Goal: Transaction & Acquisition: Purchase product/service

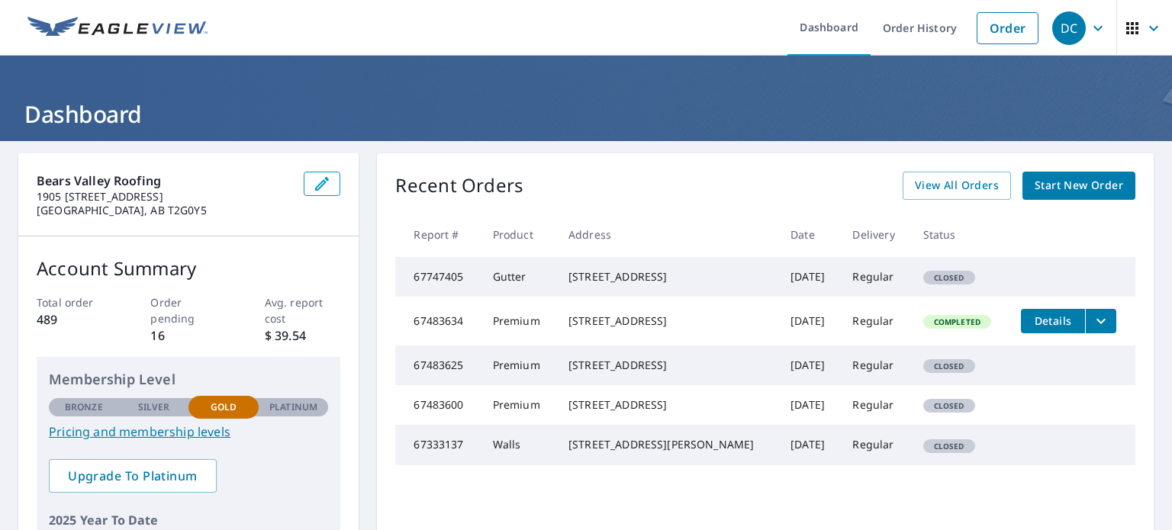
click at [1126, 29] on icon "button" at bounding box center [1132, 28] width 12 height 12
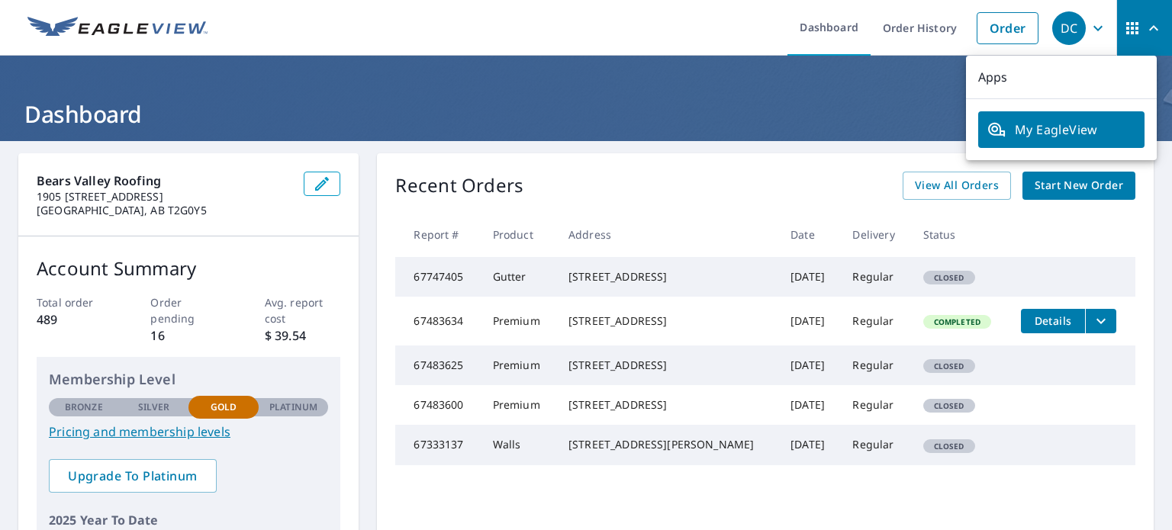
click at [1089, 20] on icon "button" at bounding box center [1098, 28] width 18 height 18
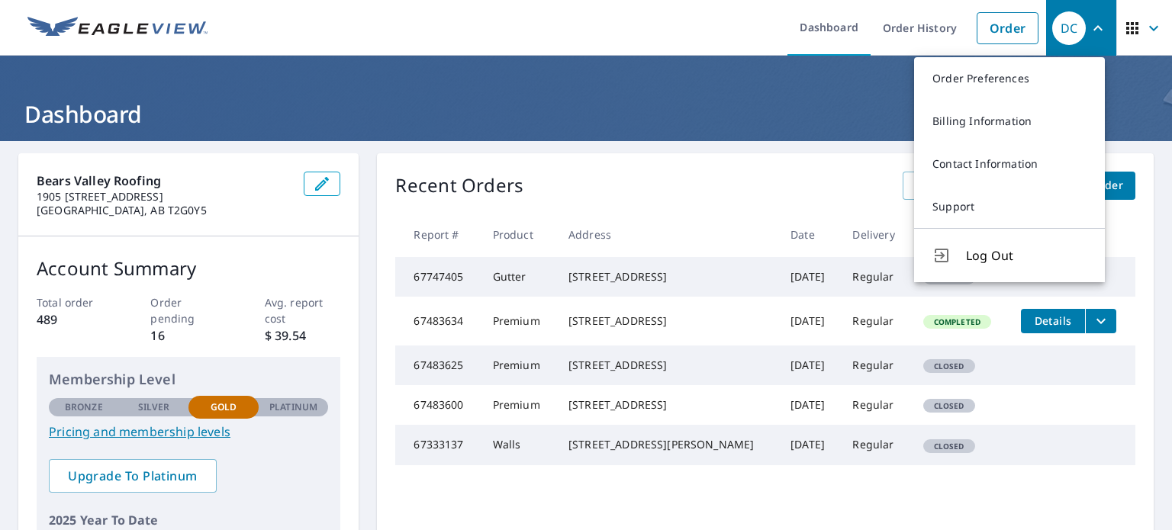
click at [809, 87] on header "Dashboard" at bounding box center [586, 98] width 1172 height 85
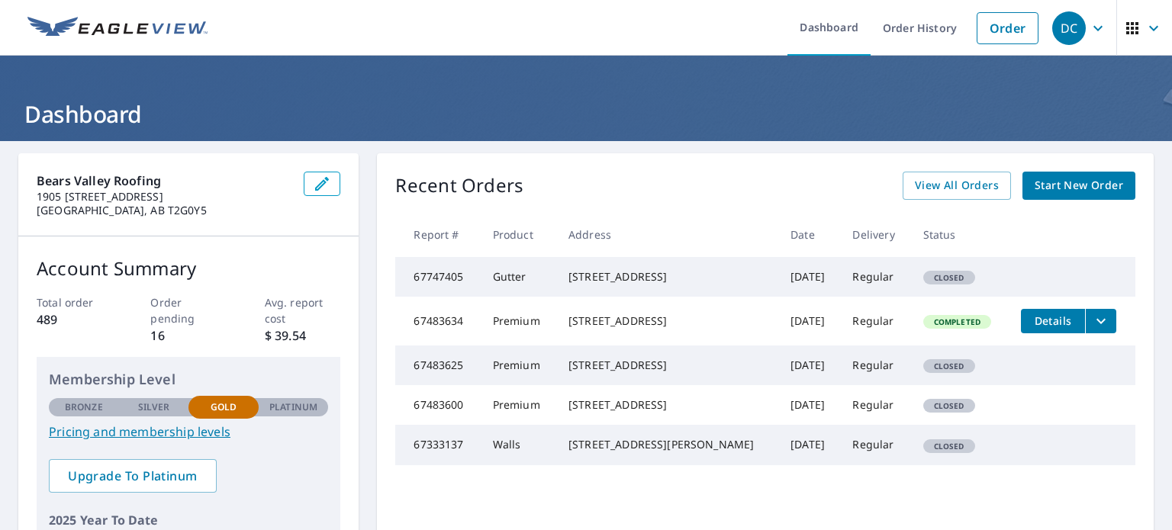
click at [1062, 29] on div "DC" at bounding box center [1069, 28] width 34 height 34
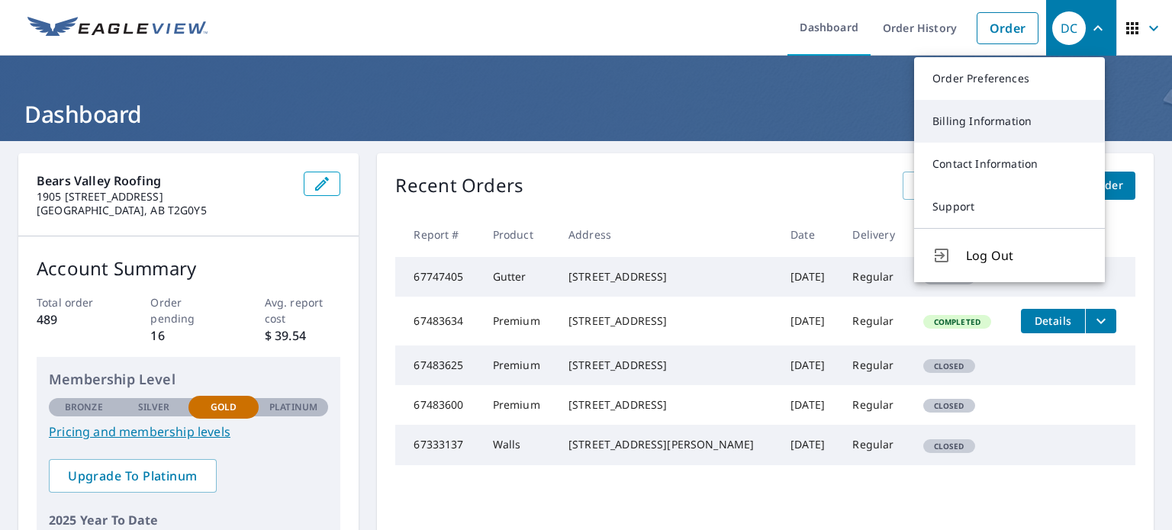
click at [996, 126] on link "Billing Information" at bounding box center [1009, 121] width 191 height 43
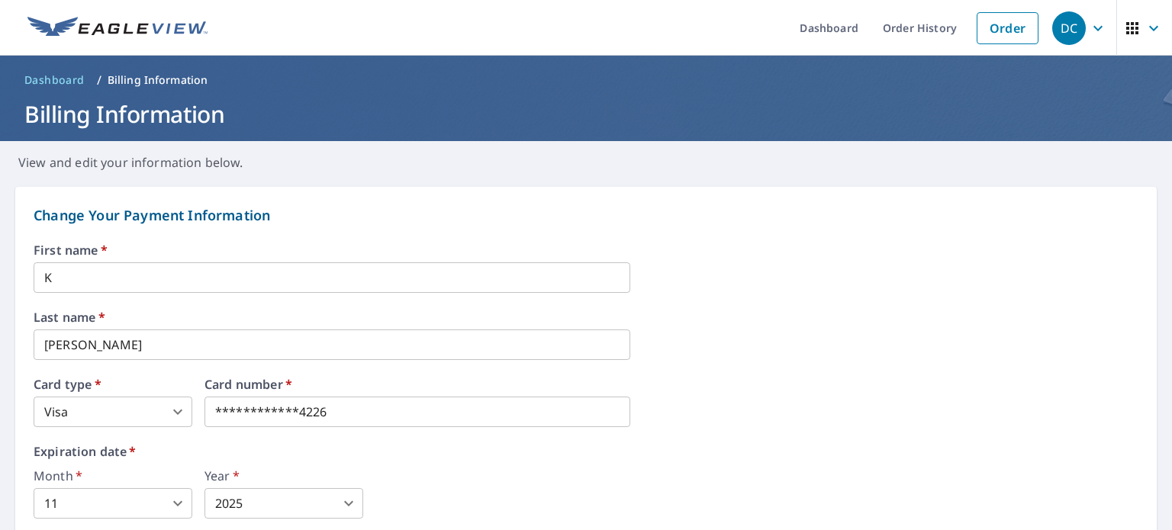
scroll to position [38, 0]
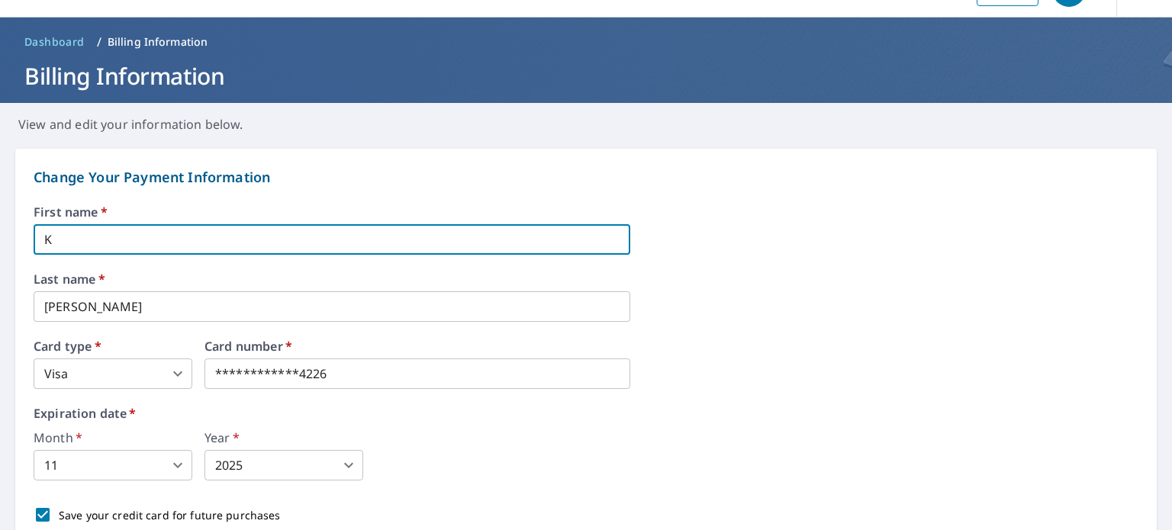
click at [78, 241] on input "K" at bounding box center [332, 239] width 597 height 31
type input "[PERSON_NAME]"
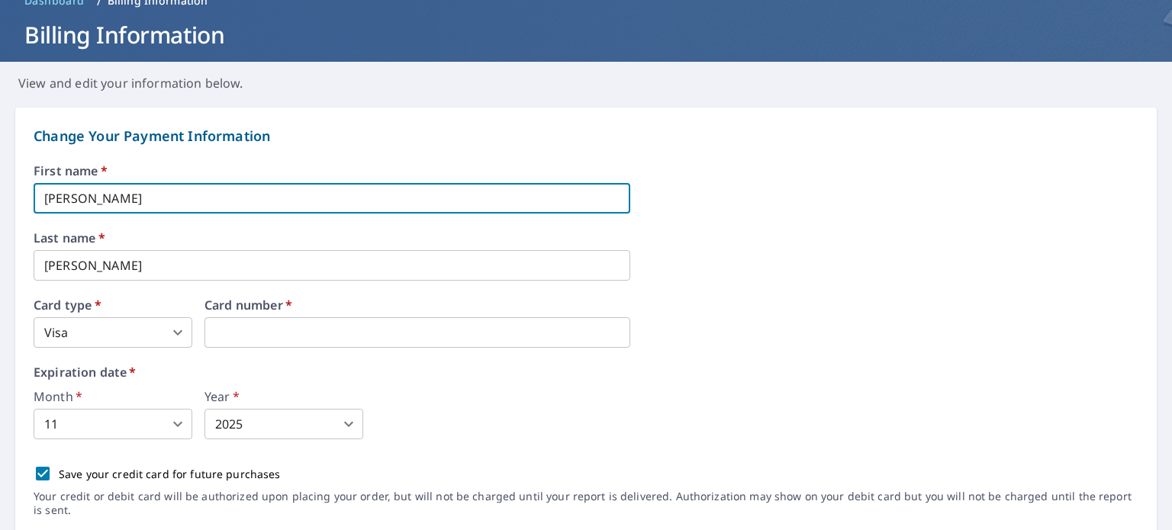
scroll to position [76, 0]
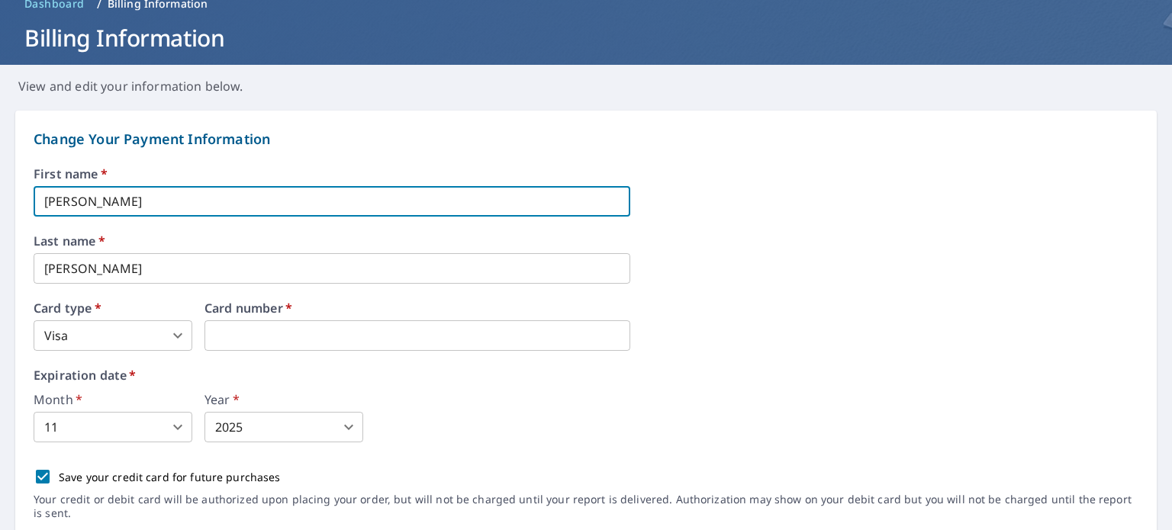
click at [288, 315] on span "*" at bounding box center [287, 308] width 9 height 17
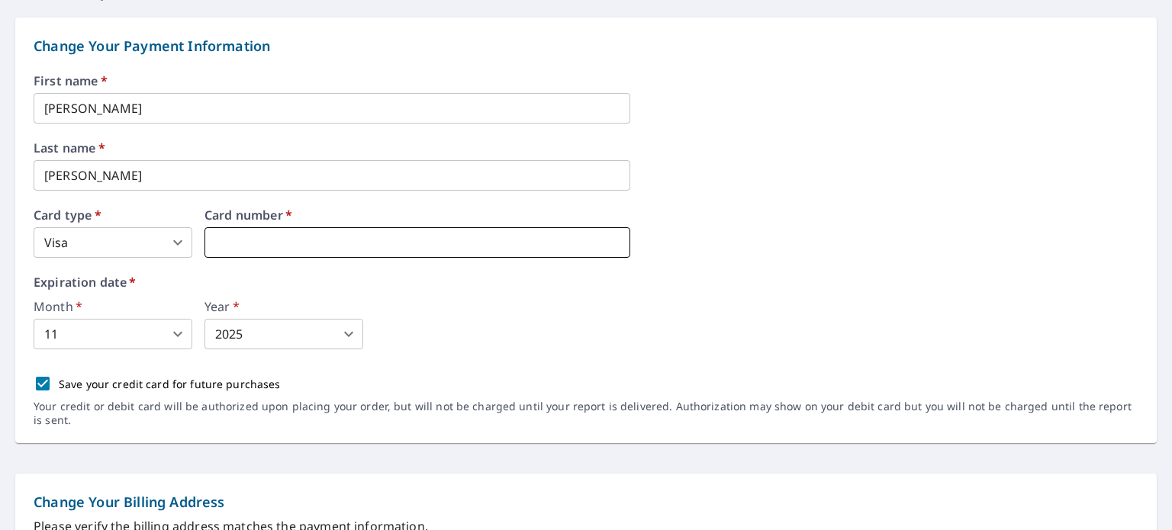
scroll to position [191, 0]
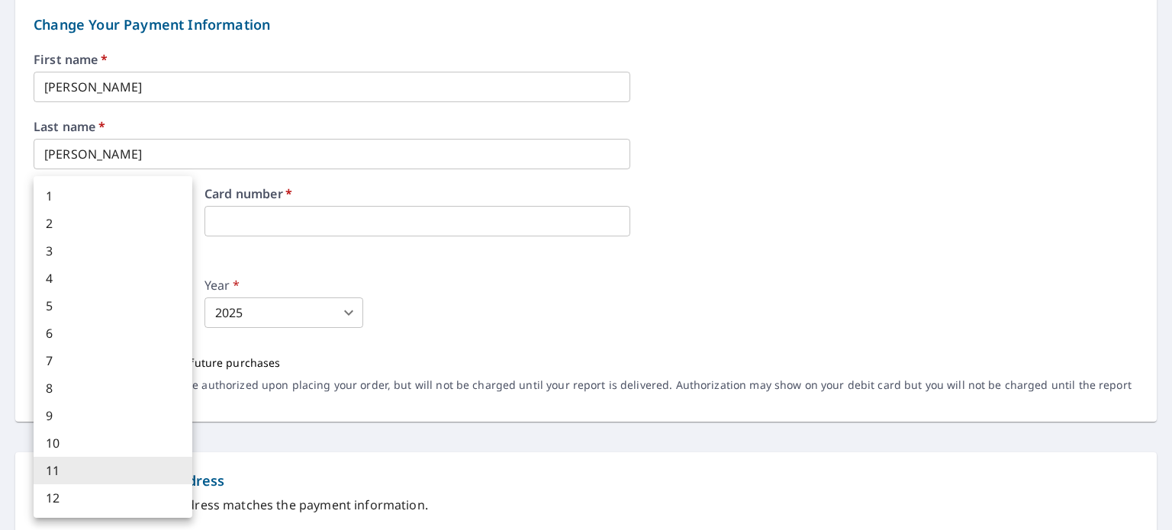
click at [170, 318] on body "DC DC Dashboard Order History Order DC Dashboard / Billing Information Billing …" at bounding box center [586, 265] width 1172 height 530
click at [81, 412] on li "9" at bounding box center [113, 415] width 159 height 27
type input "9"
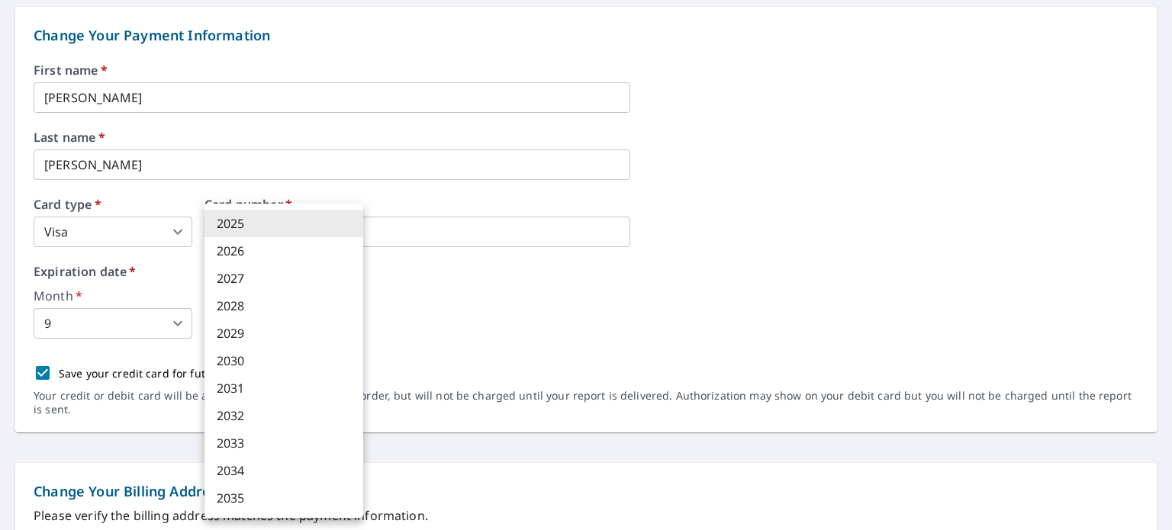
click at [285, 316] on body "DC DC Dashboard Order History Order DC Dashboard / Billing Information Billing …" at bounding box center [586, 265] width 1172 height 530
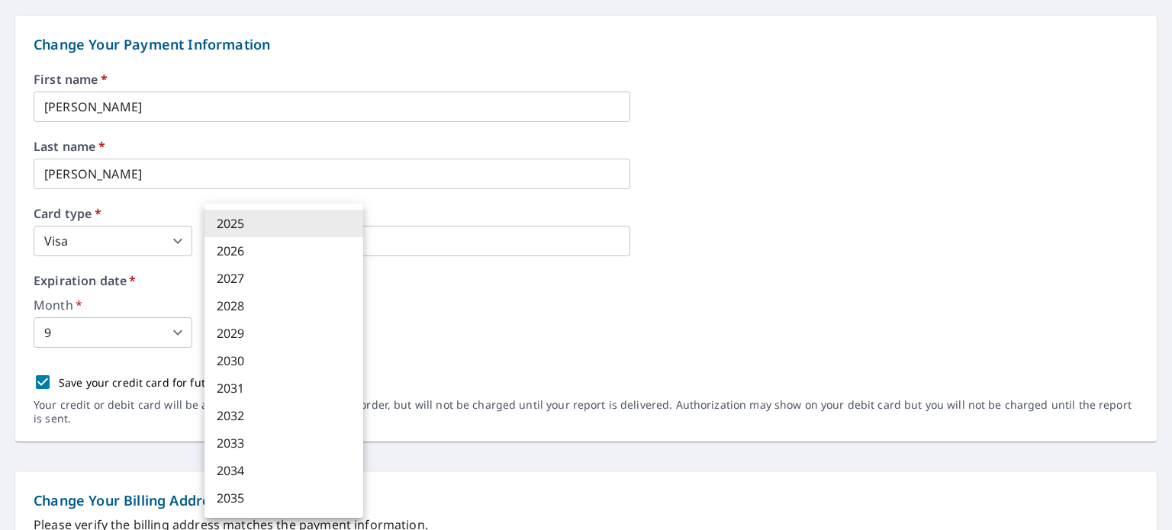
click at [257, 333] on li "2029" at bounding box center [283, 333] width 159 height 27
type input "2029"
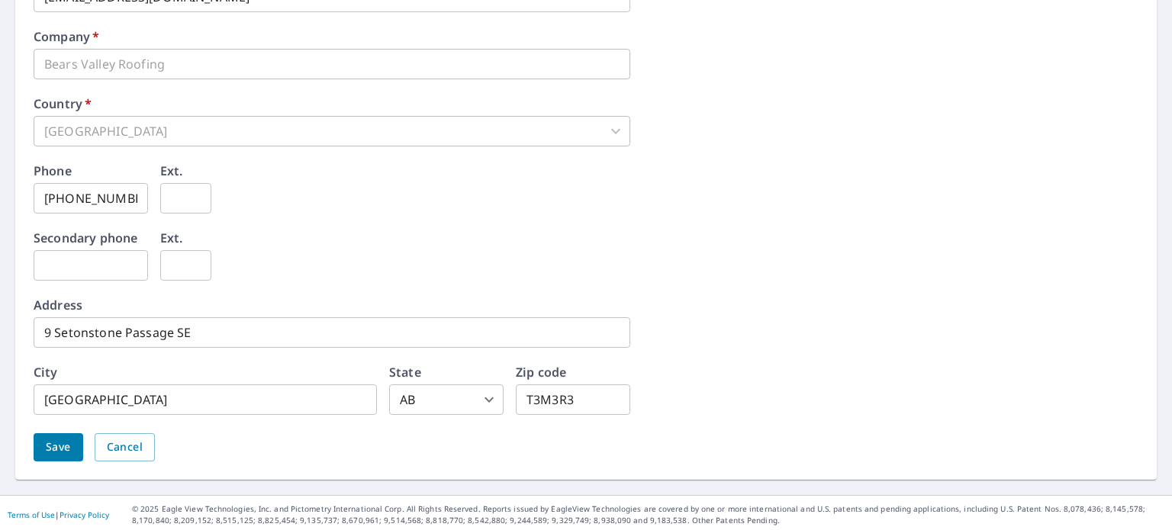
scroll to position [763, 0]
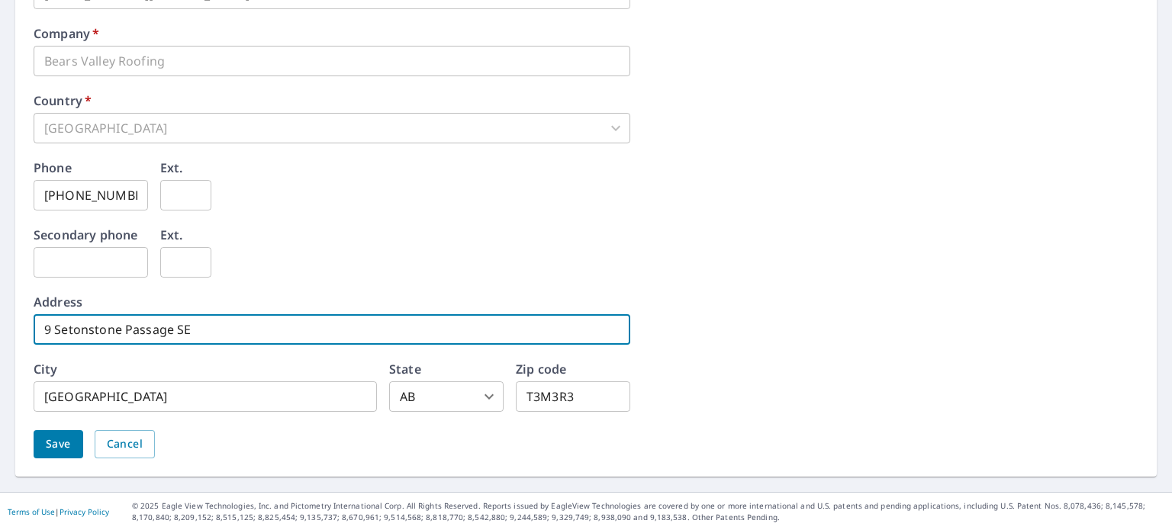
drag, startPoint x: 224, startPoint y: 333, endPoint x: 3, endPoint y: 297, distance: 224.2
type input "[STREET_ADDRESS]"
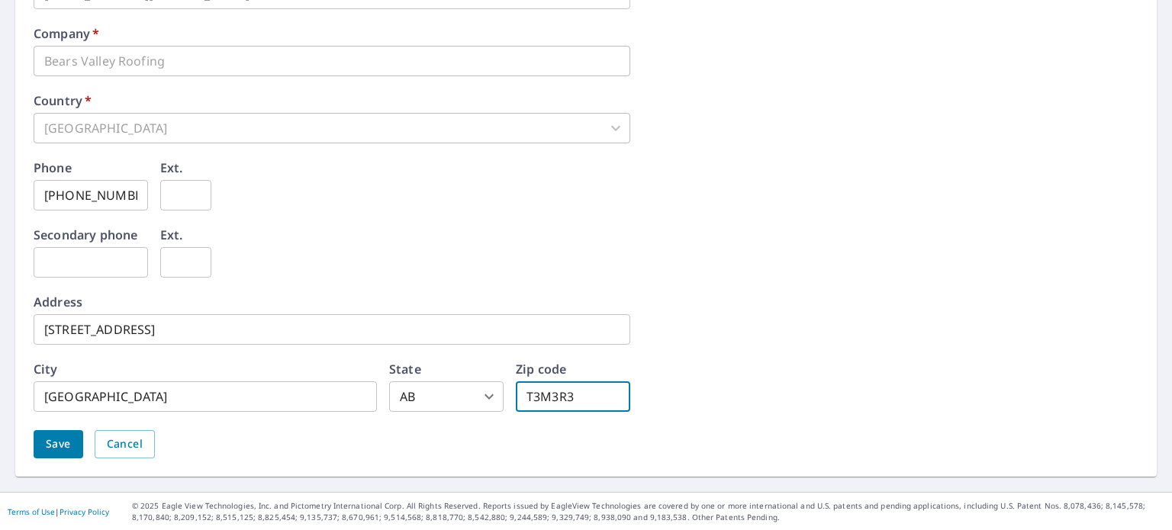
drag, startPoint x: 578, startPoint y: 401, endPoint x: 478, endPoint y: 384, distance: 100.6
click at [479, 384] on div "City [GEOGRAPHIC_DATA] ​ State AB AB ​ Zip code T3M3R3 ​" at bounding box center [332, 387] width 597 height 49
type input "t"
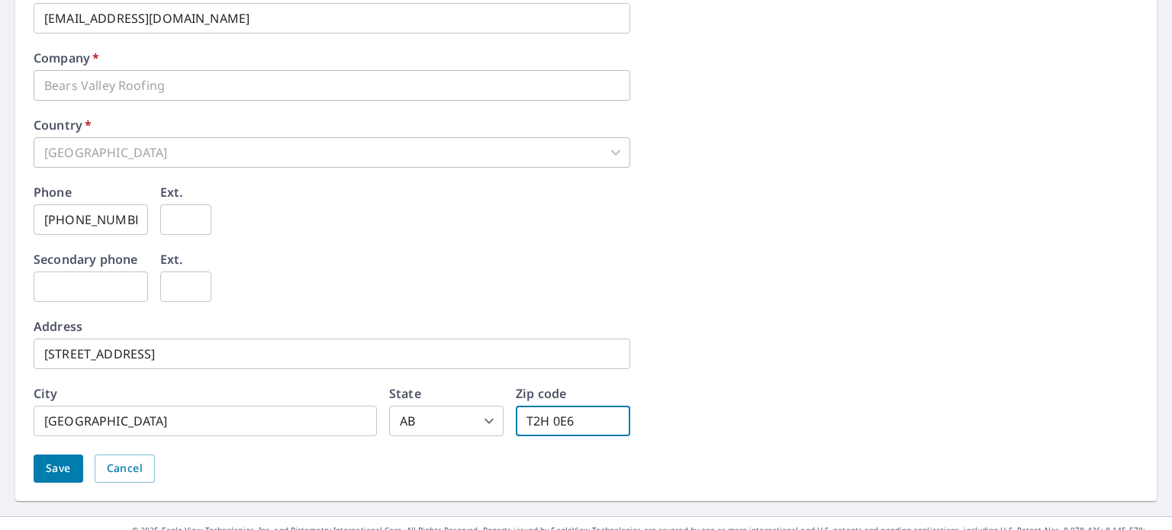
scroll to position [744, 0]
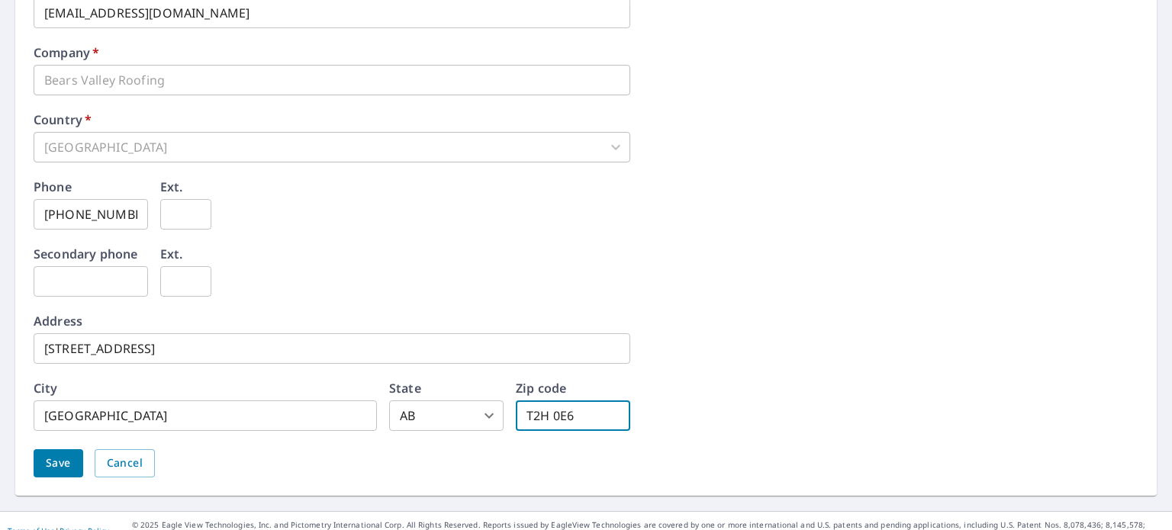
type input "T2H 0E6"
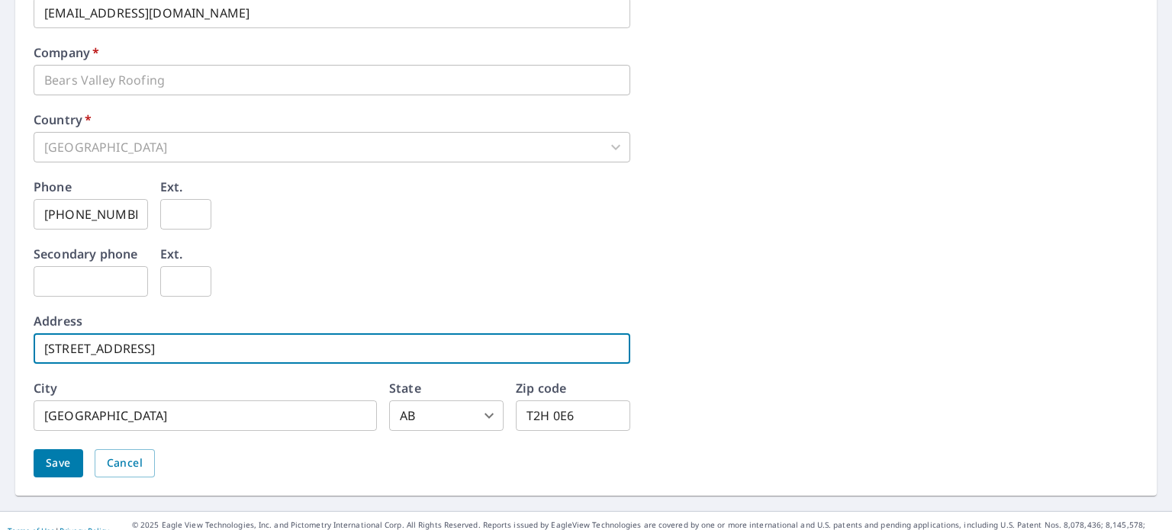
click at [103, 347] on input "[STREET_ADDRESS]" at bounding box center [332, 348] width 597 height 31
type input "[STREET_ADDRESS]"
click at [67, 466] on span "Save" at bounding box center [58, 463] width 25 height 19
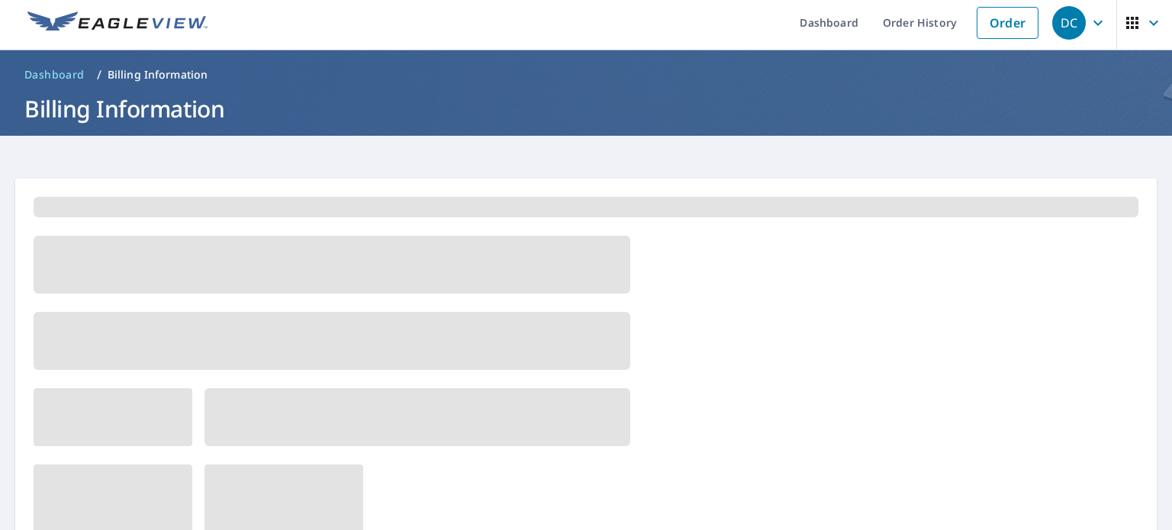
scroll to position [0, 0]
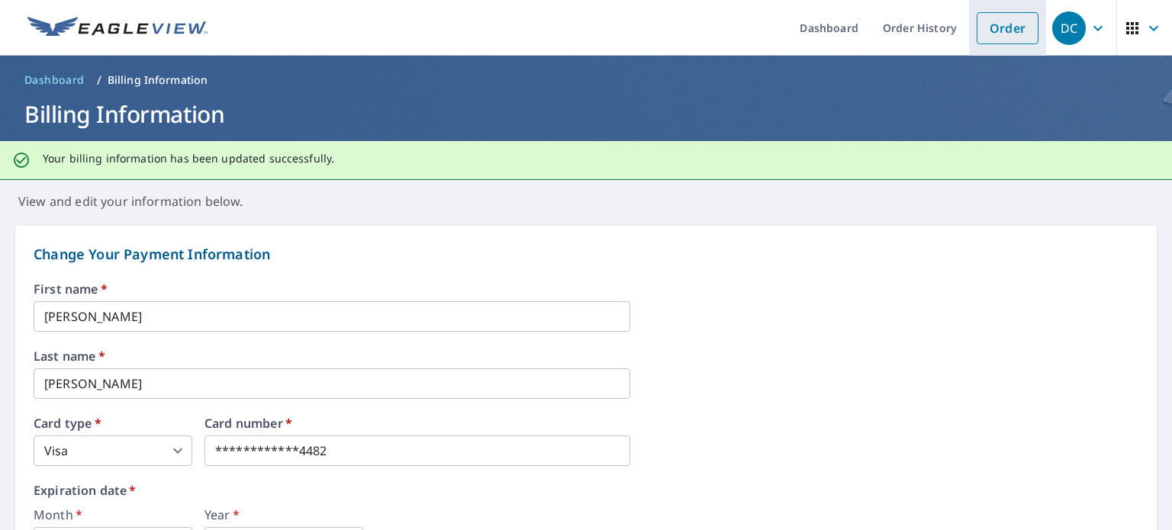
click at [984, 32] on link "Order" at bounding box center [1008, 28] width 62 height 32
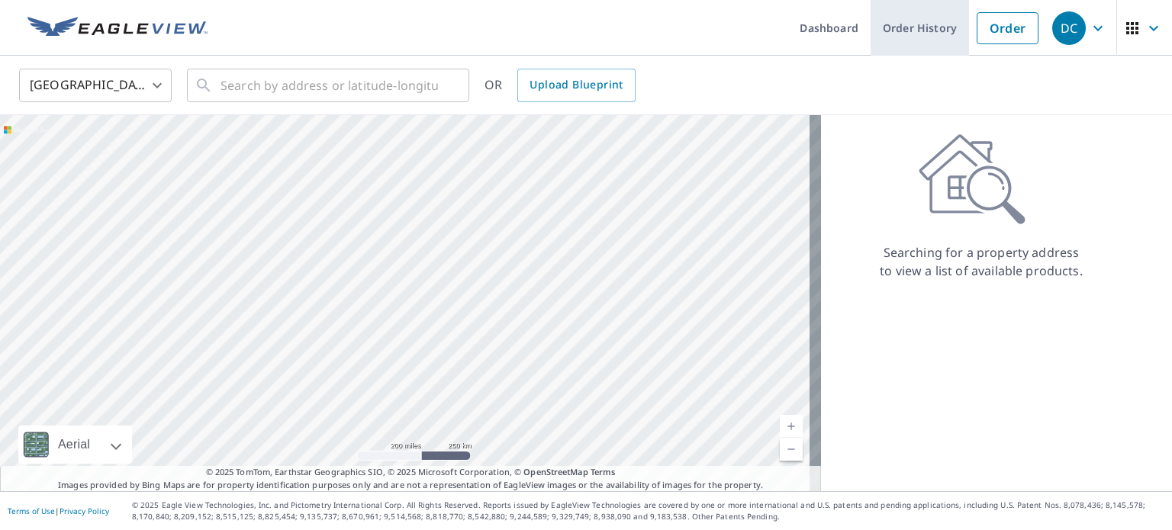
click at [915, 24] on link "Order History" at bounding box center [920, 28] width 98 height 56
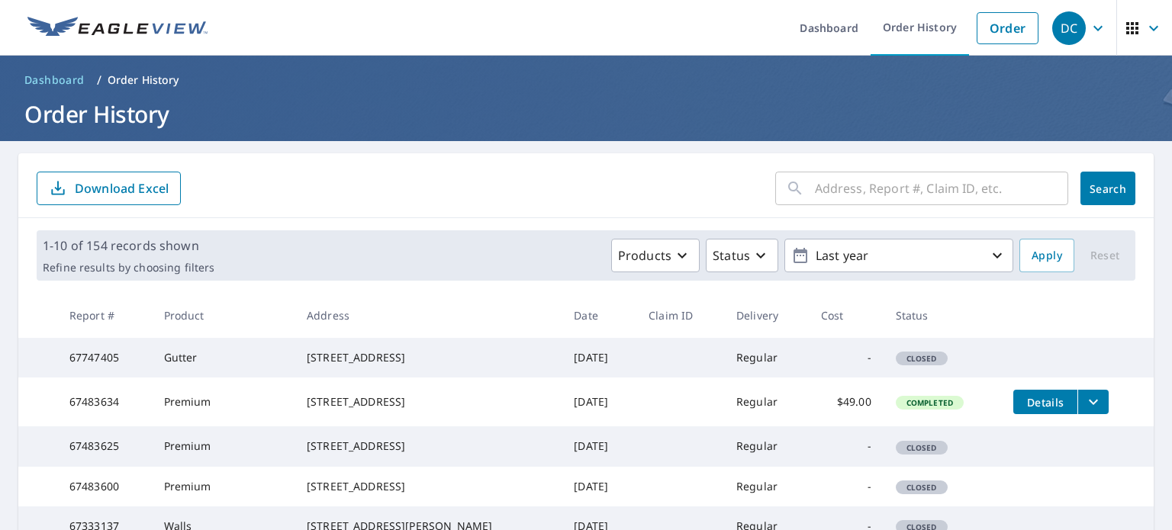
drag, startPoint x: 455, startPoint y: 375, endPoint x: 305, endPoint y: 353, distance: 151.3
click at [307, 353] on div "[STREET_ADDRESS]" at bounding box center [428, 357] width 243 height 15
copy div "[STREET_ADDRESS]"
click at [1013, 27] on link "Order" at bounding box center [1008, 28] width 62 height 32
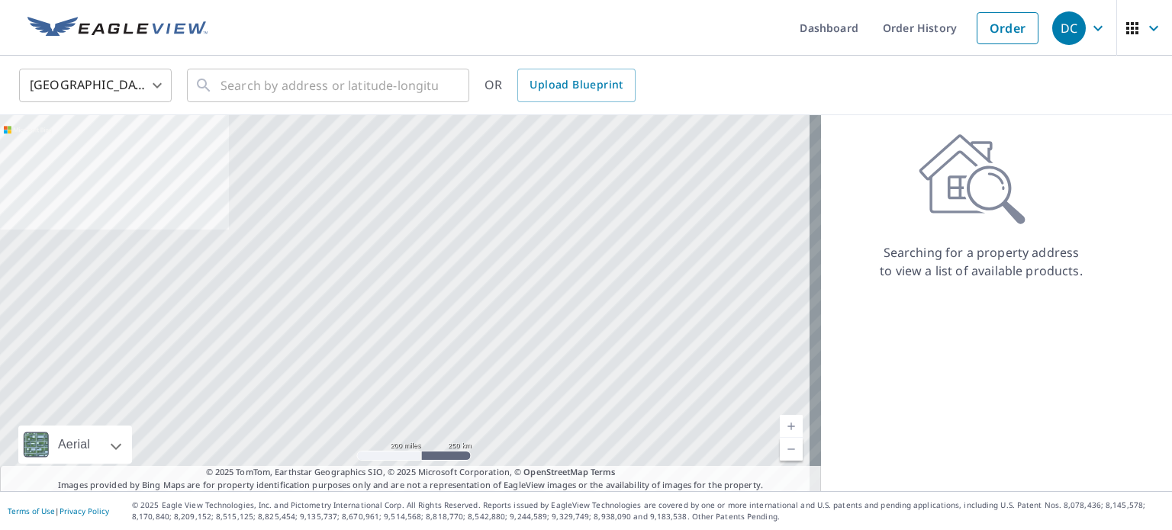
click at [137, 94] on body "DC DC Dashboard Order History Order DC [GEOGRAPHIC_DATA] US ​ ​ OR Upload Bluep…" at bounding box center [586, 265] width 1172 height 530
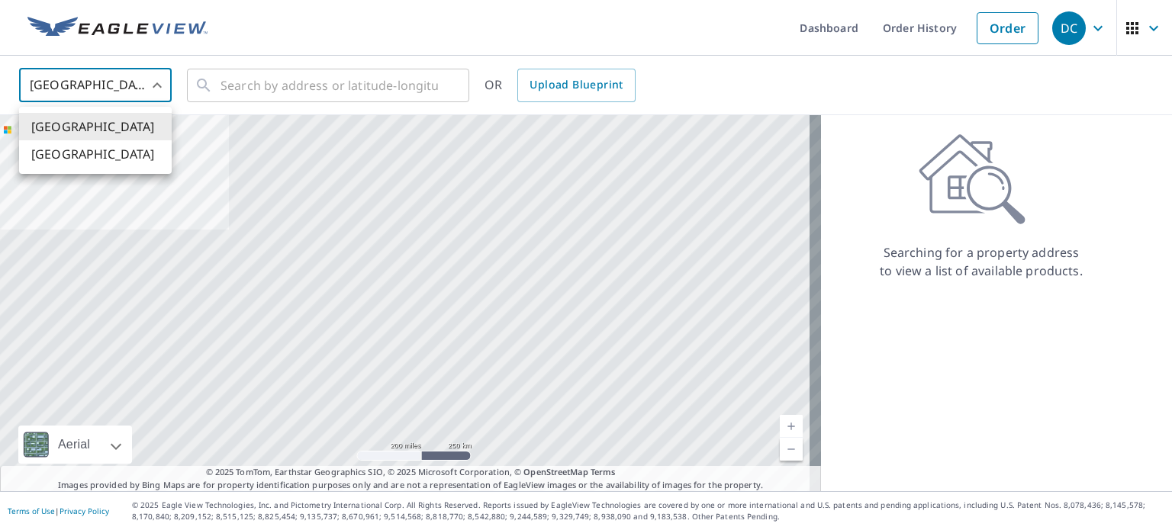
click at [105, 155] on li "[GEOGRAPHIC_DATA]" at bounding box center [95, 153] width 153 height 27
type input "CA"
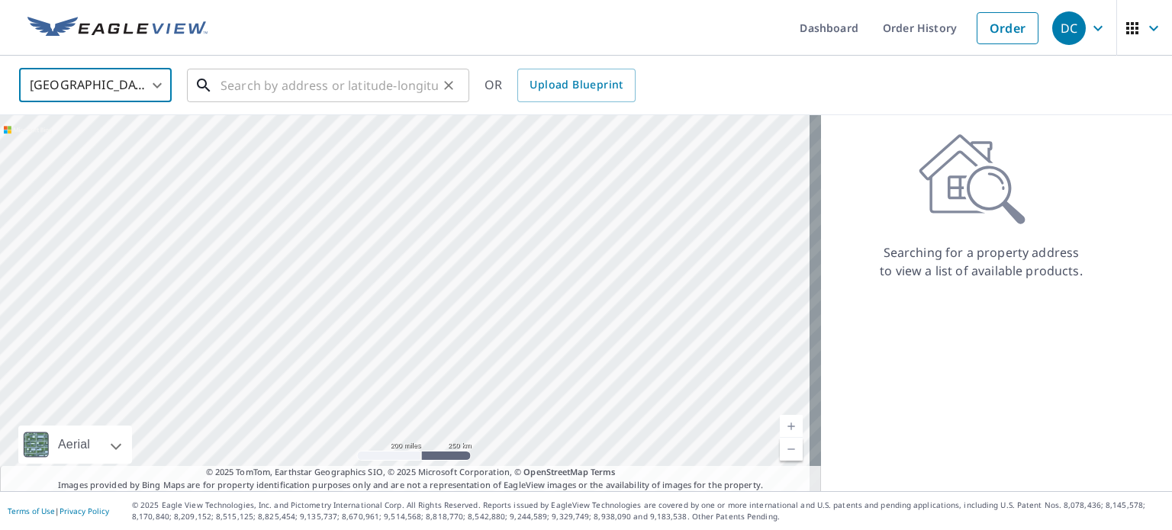
click at [245, 87] on input "text" at bounding box center [329, 85] width 217 height 43
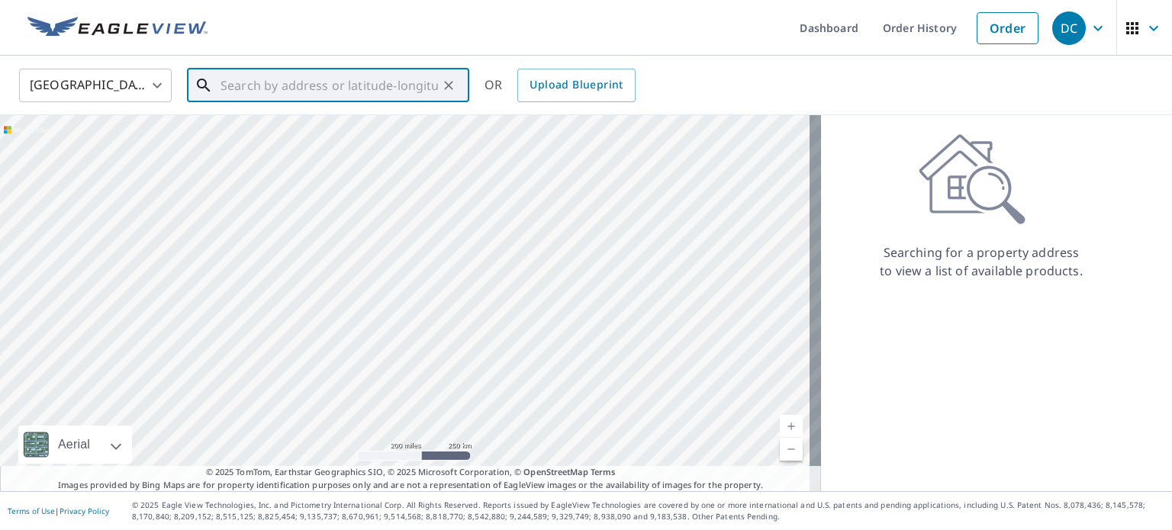
paste input "[STREET_ADDRESS]"
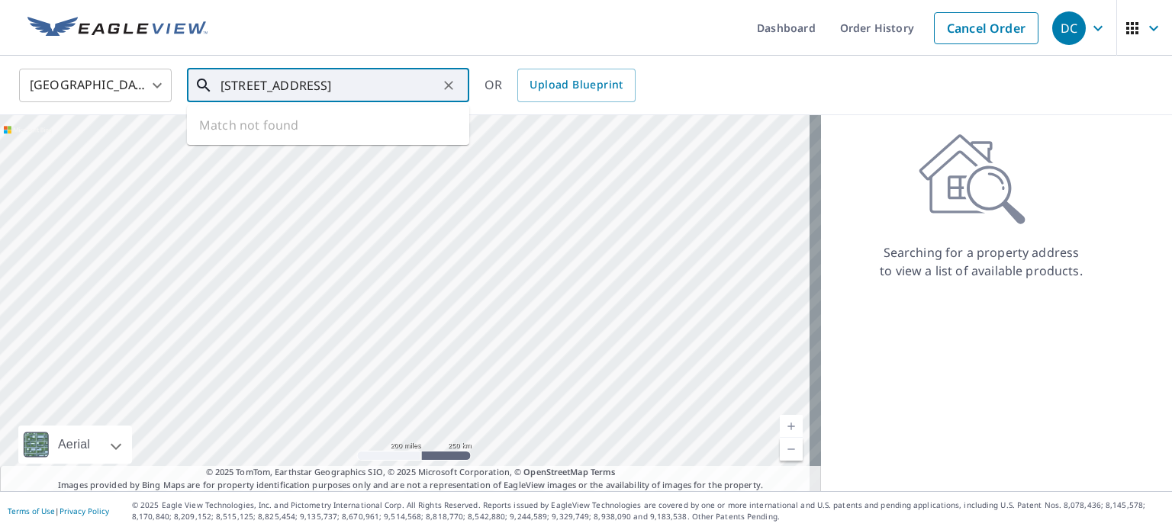
scroll to position [0, 46]
click at [262, 139] on span "[STREET_ADDRESS]" at bounding box center [337, 130] width 240 height 18
type input "[STREET_ADDRESS]"
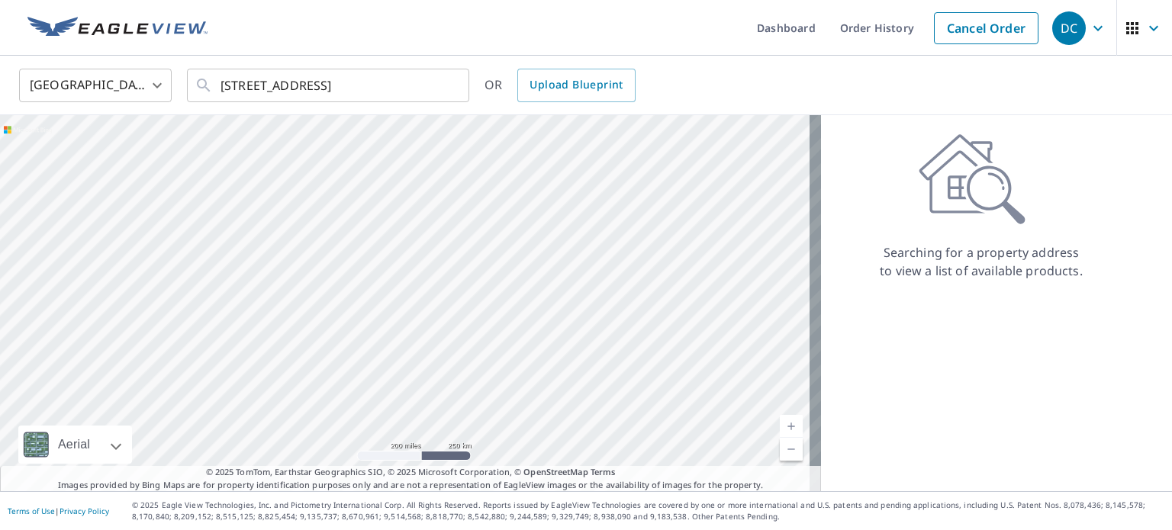
scroll to position [0, 0]
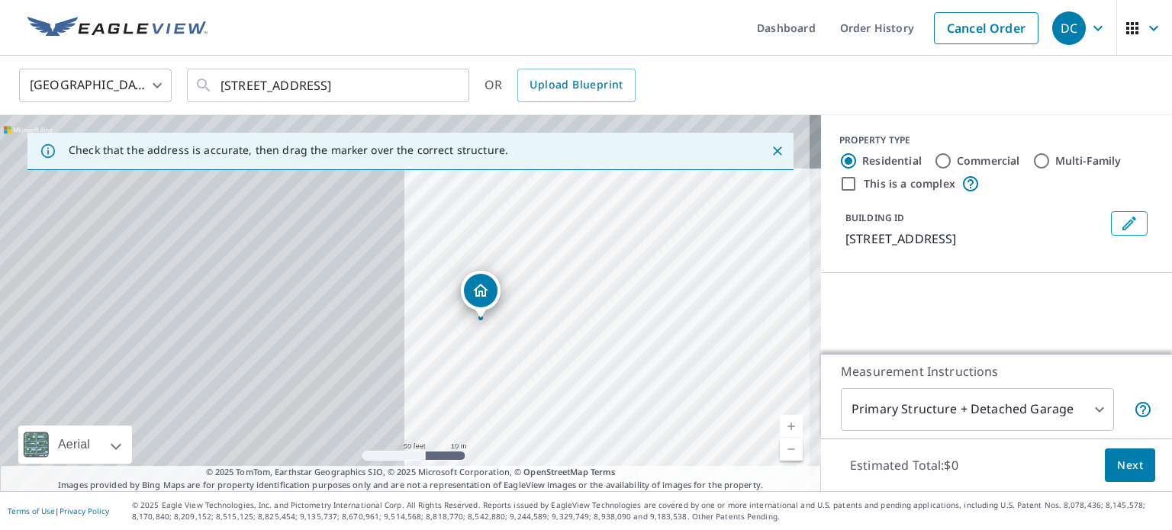
drag, startPoint x: 301, startPoint y: 268, endPoint x: 723, endPoint y: 326, distance: 426.7
click at [723, 326] on div "[STREET_ADDRESS]" at bounding box center [410, 303] width 821 height 376
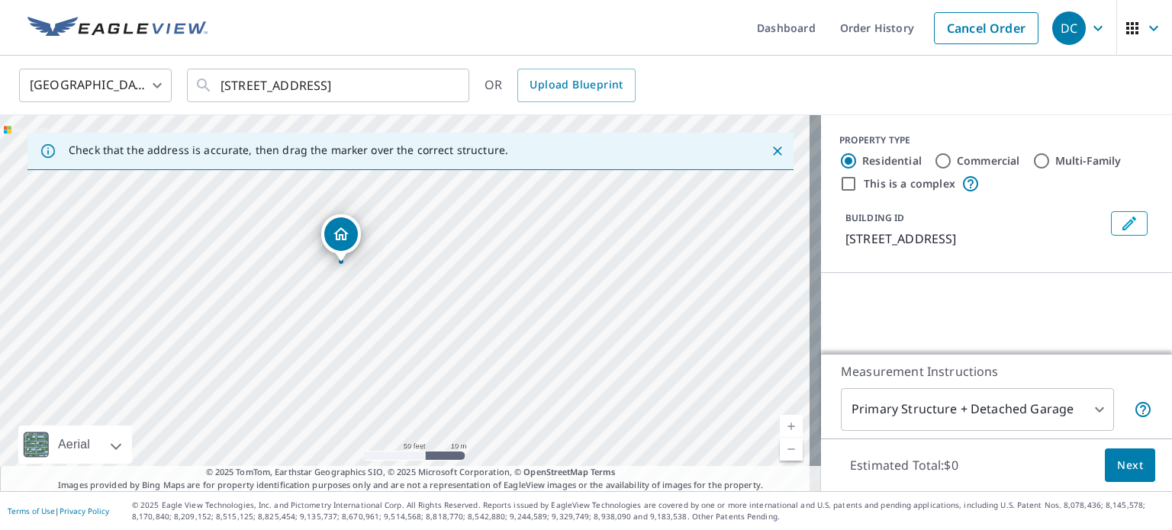
drag, startPoint x: 501, startPoint y: 301, endPoint x: 480, endPoint y: 303, distance: 20.7
click at [480, 303] on div "[STREET_ADDRESS]" at bounding box center [410, 303] width 821 height 376
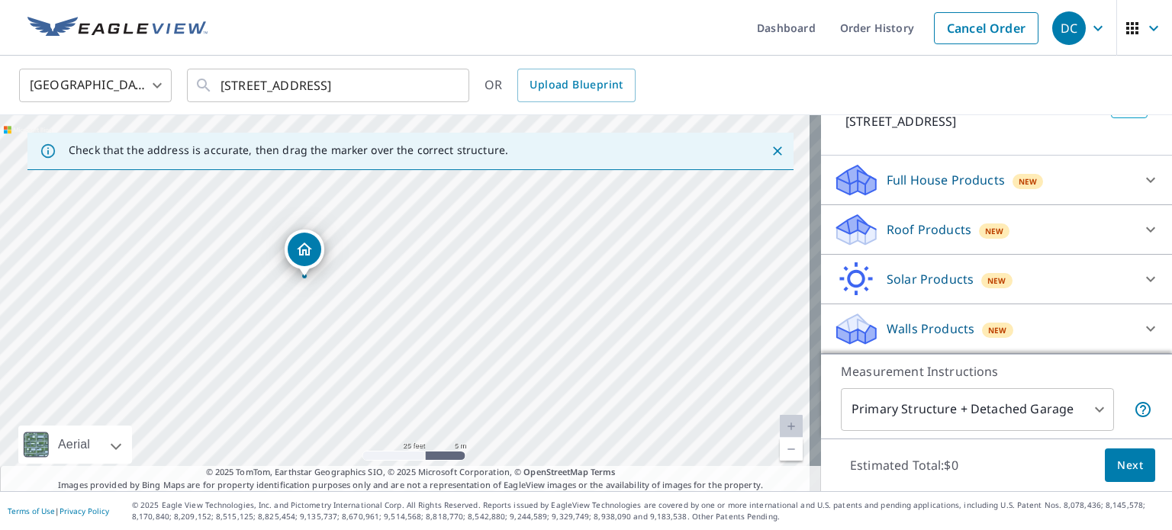
scroll to position [116, 0]
click at [928, 240] on p "Roof Products" at bounding box center [929, 231] width 85 height 18
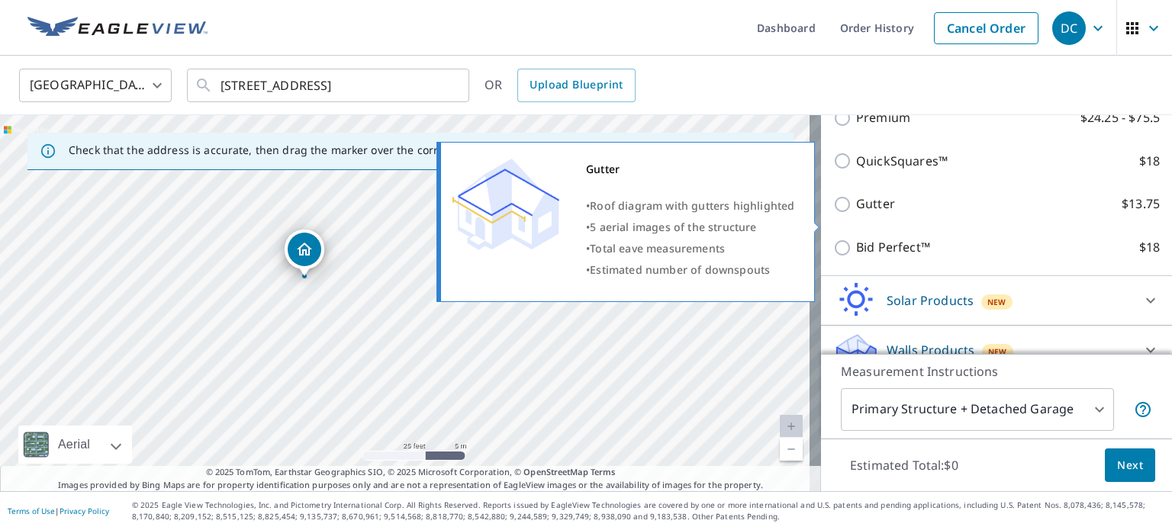
click at [876, 214] on p "Gutter" at bounding box center [875, 204] width 39 height 19
click at [856, 214] on input "Gutter $13.75" at bounding box center [844, 204] width 23 height 18
checkbox input "true"
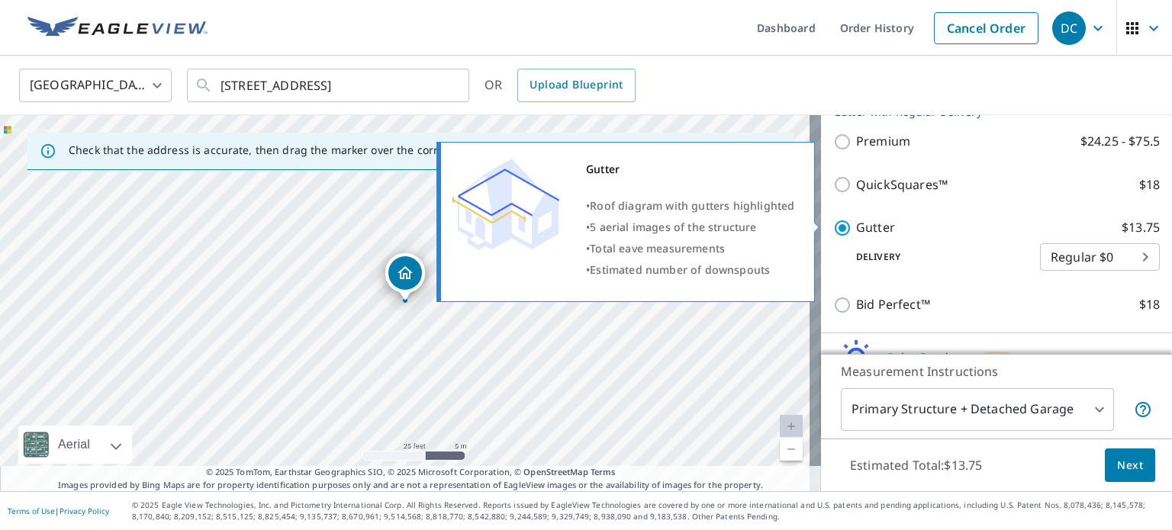
scroll to position [292, 0]
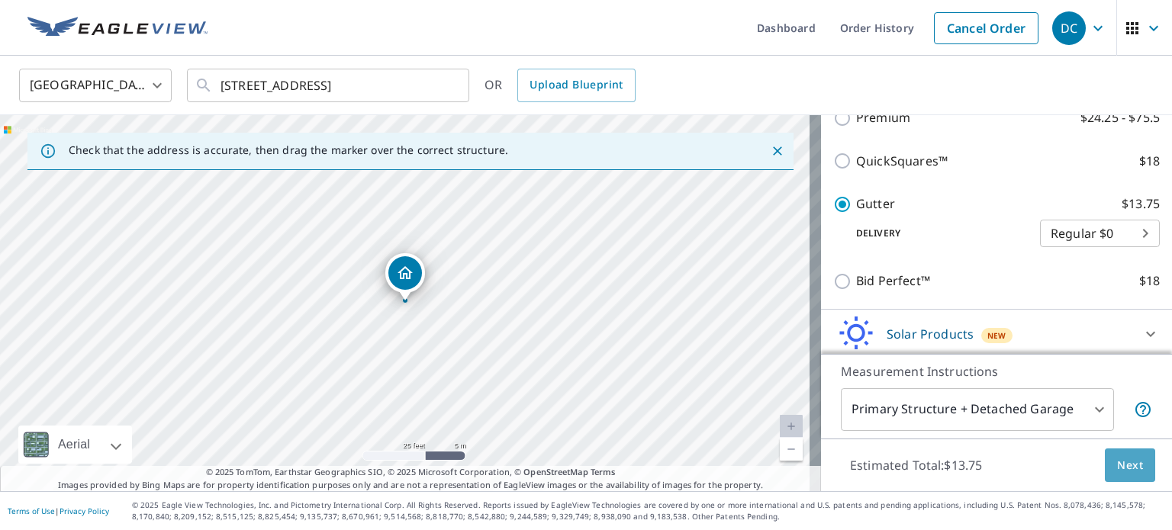
click at [1125, 461] on span "Next" at bounding box center [1130, 465] width 26 height 19
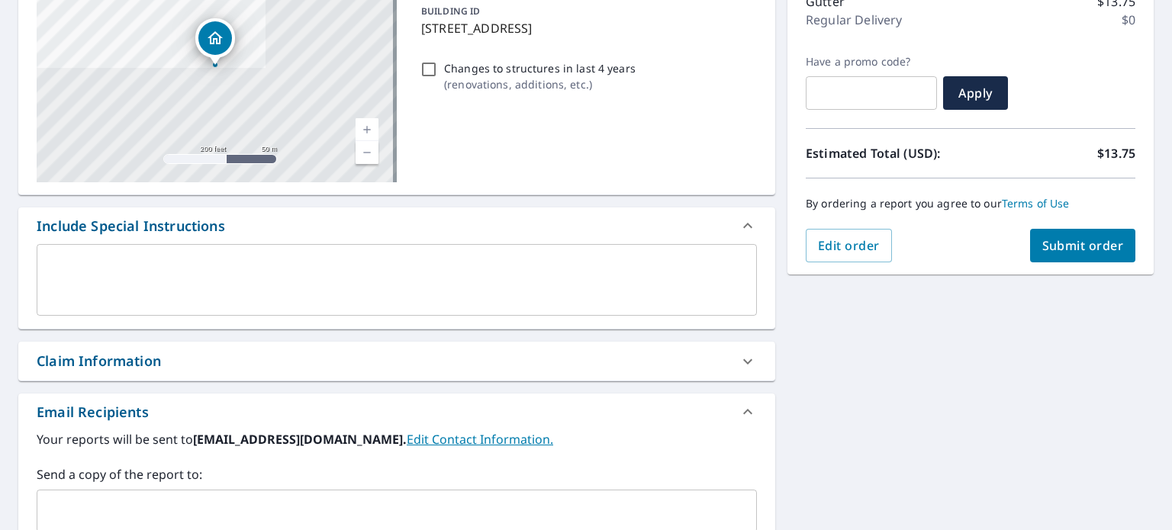
scroll to position [200, 0]
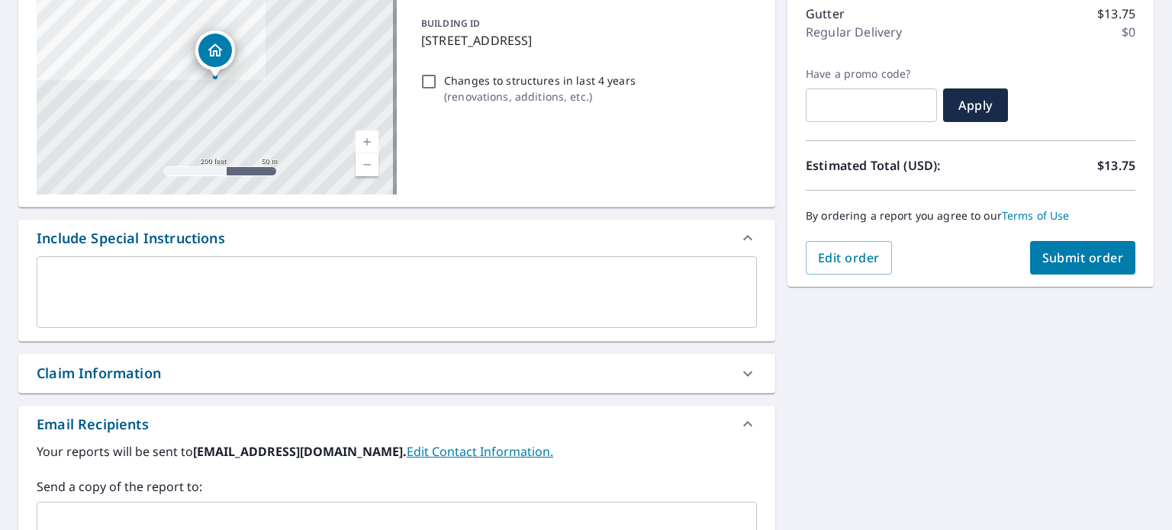
click at [1063, 260] on span "Submit order" at bounding box center [1083, 258] width 82 height 17
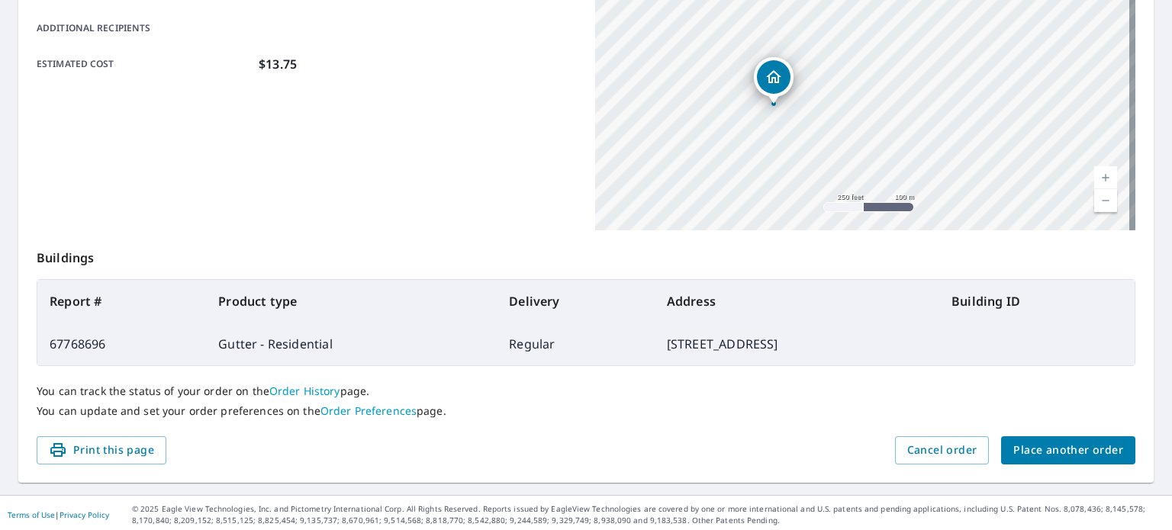
scroll to position [366, 0]
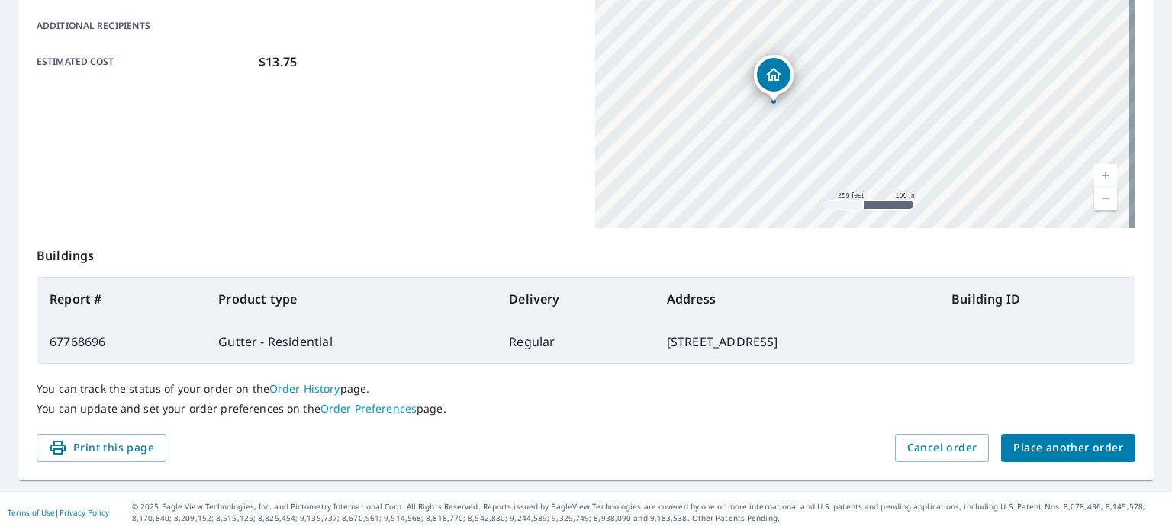
click at [1035, 449] on span "Place another order" at bounding box center [1068, 448] width 110 height 19
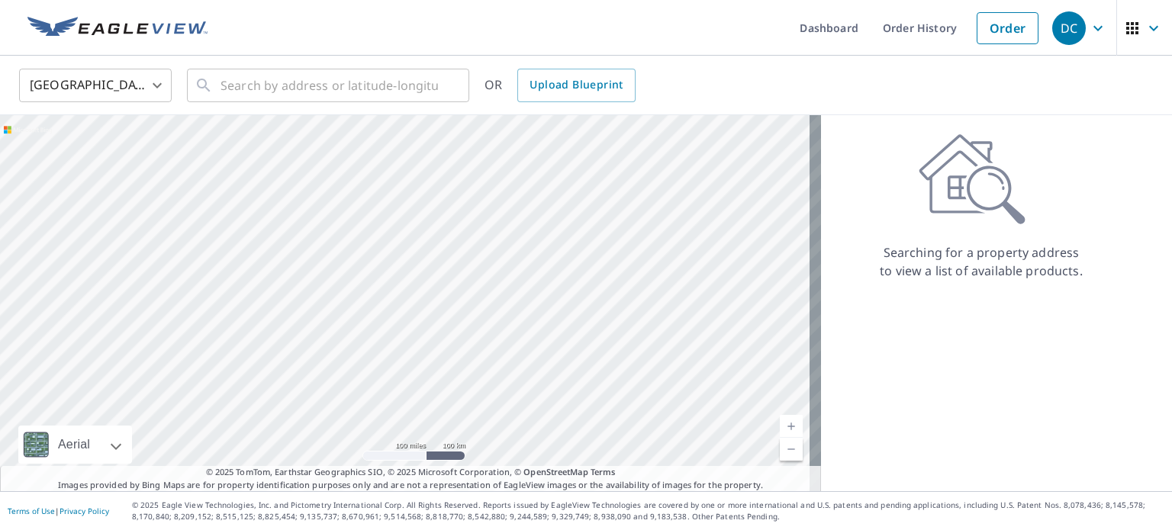
click at [66, 85] on body "DC DC Dashboard Order History Order DC [GEOGRAPHIC_DATA] US ​ ​ OR Upload Bluep…" at bounding box center [586, 265] width 1172 height 530
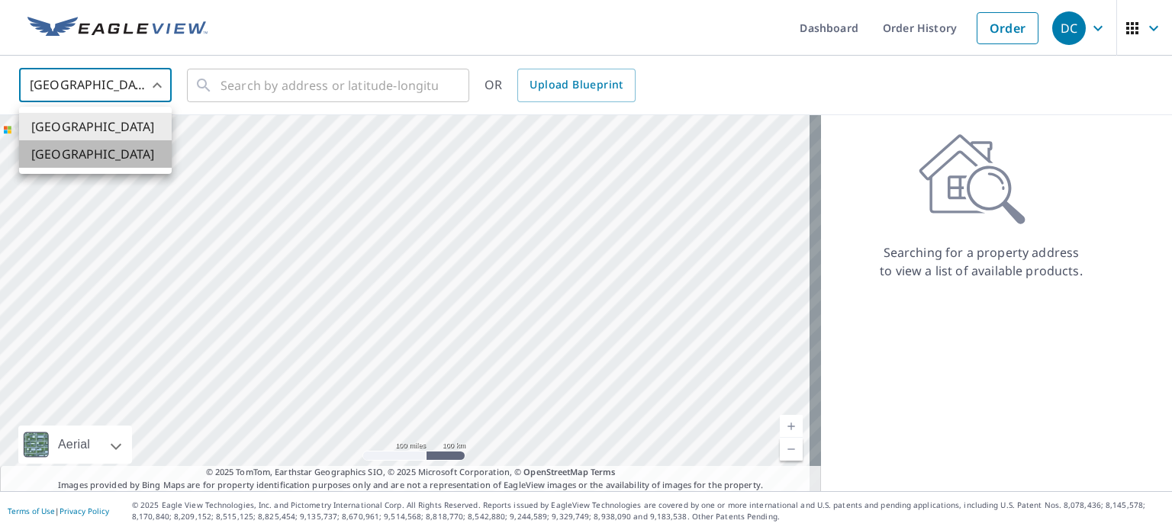
click at [99, 159] on li "[GEOGRAPHIC_DATA]" at bounding box center [95, 153] width 153 height 27
type input "CA"
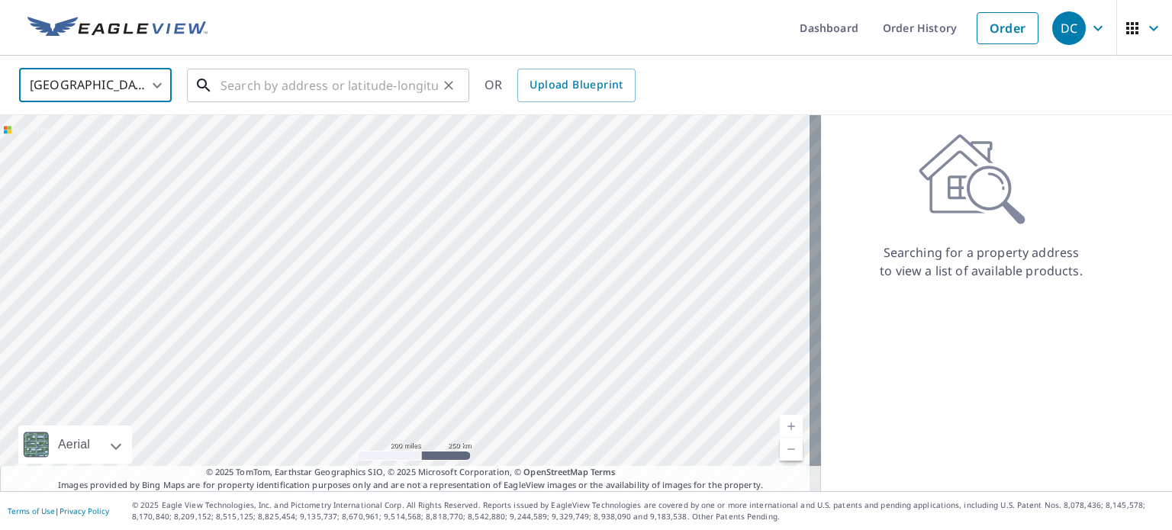
click at [239, 90] on input "text" at bounding box center [329, 85] width 217 height 43
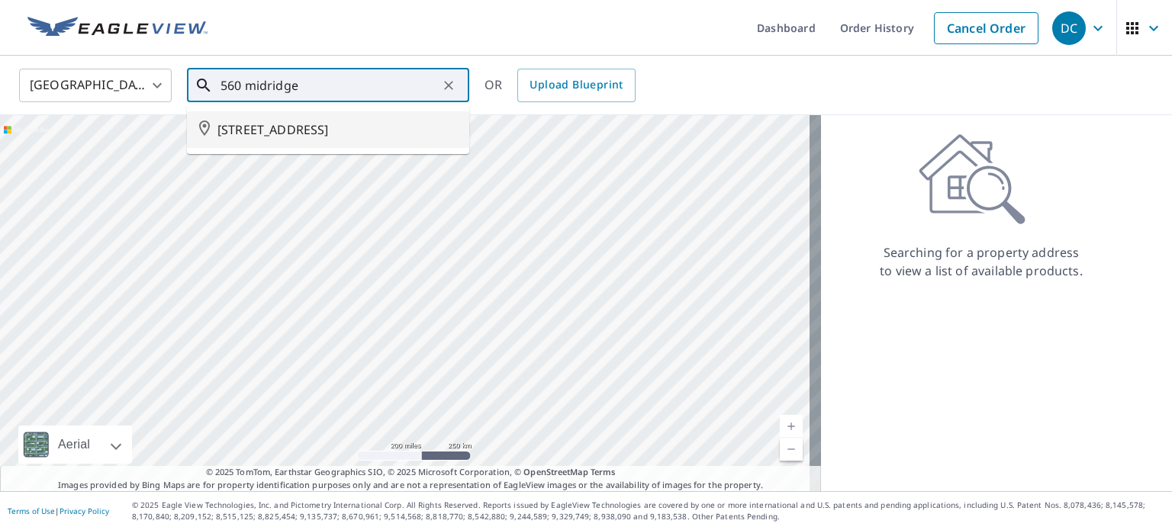
click at [246, 130] on span "[STREET_ADDRESS]" at bounding box center [337, 130] width 240 height 18
type input "[STREET_ADDRESS]"
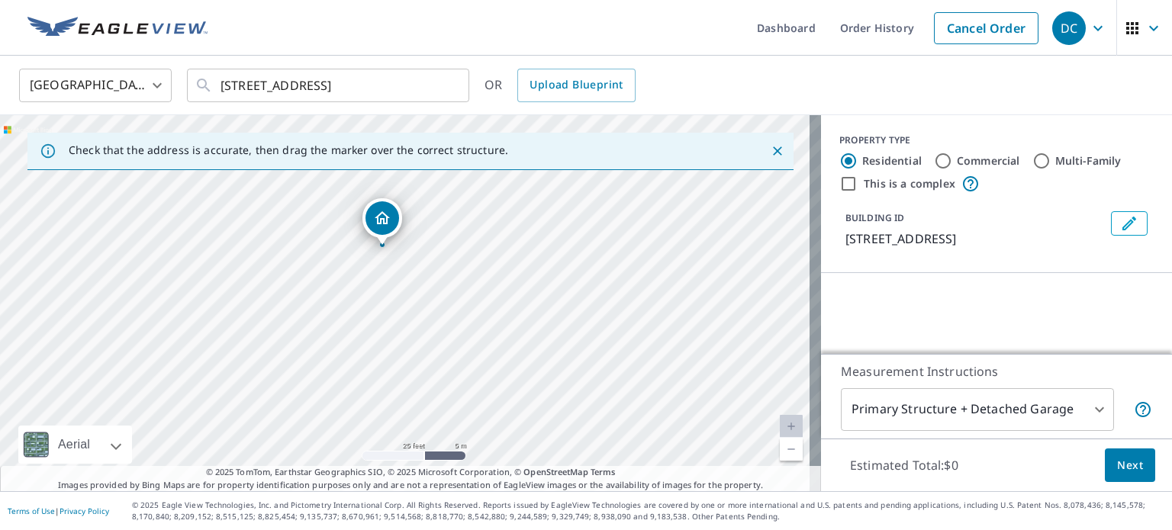
drag, startPoint x: 535, startPoint y: 327, endPoint x: 433, endPoint y: 360, distance: 106.7
click at [433, 360] on div "[STREET_ADDRESS]" at bounding box center [410, 303] width 821 height 376
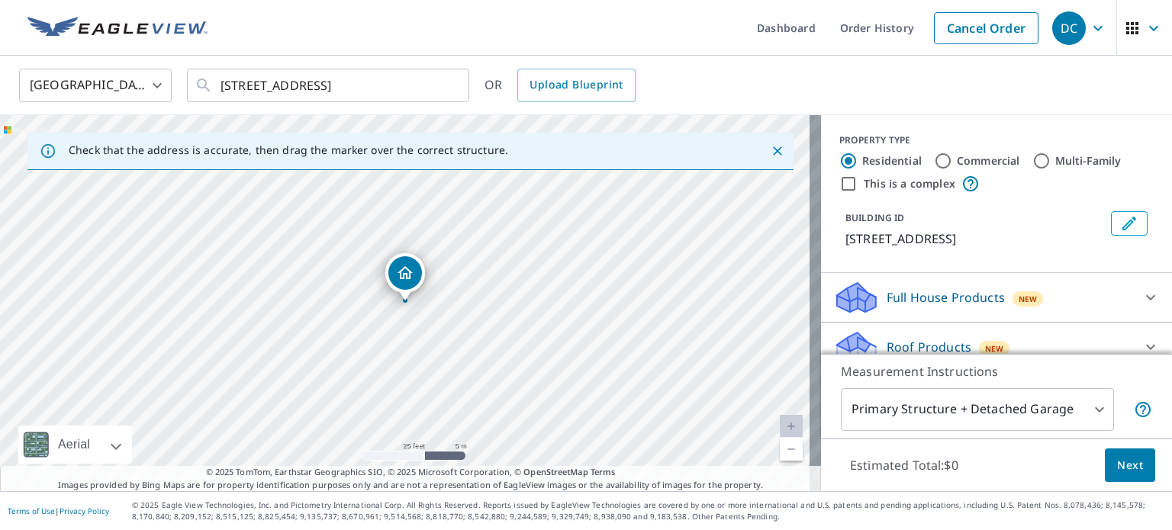
drag, startPoint x: 888, startPoint y: 259, endPoint x: 810, endPoint y: 243, distance: 79.3
click at [821, 243] on div "BUILDING ID [STREET_ADDRESS]" at bounding box center [996, 229] width 351 height 49
copy p "[STREET_ADDRESS]"
drag, startPoint x: 459, startPoint y: 357, endPoint x: 481, endPoint y: 233, distance: 125.7
click at [481, 232] on div "[STREET_ADDRESS]" at bounding box center [410, 303] width 821 height 376
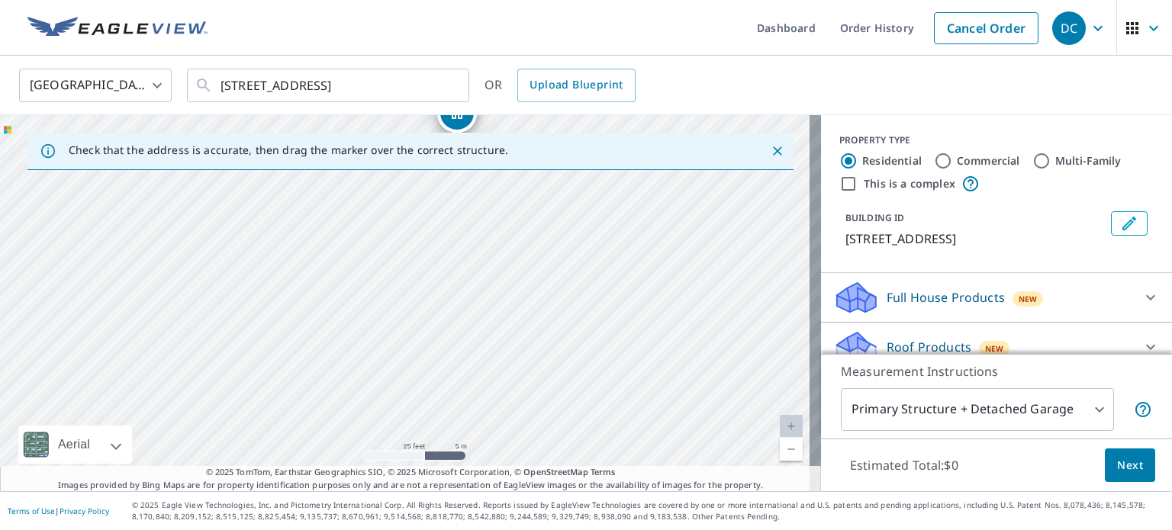
drag, startPoint x: 469, startPoint y: 233, endPoint x: 468, endPoint y: 430, distance: 196.1
click at [468, 430] on div "[STREET_ADDRESS]" at bounding box center [410, 303] width 821 height 376
drag, startPoint x: 475, startPoint y: 271, endPoint x: 456, endPoint y: 318, distance: 51.0
click at [456, 318] on div "[STREET_ADDRESS]" at bounding box center [410, 303] width 821 height 376
drag, startPoint x: 528, startPoint y: 332, endPoint x: 510, endPoint y: 303, distance: 34.3
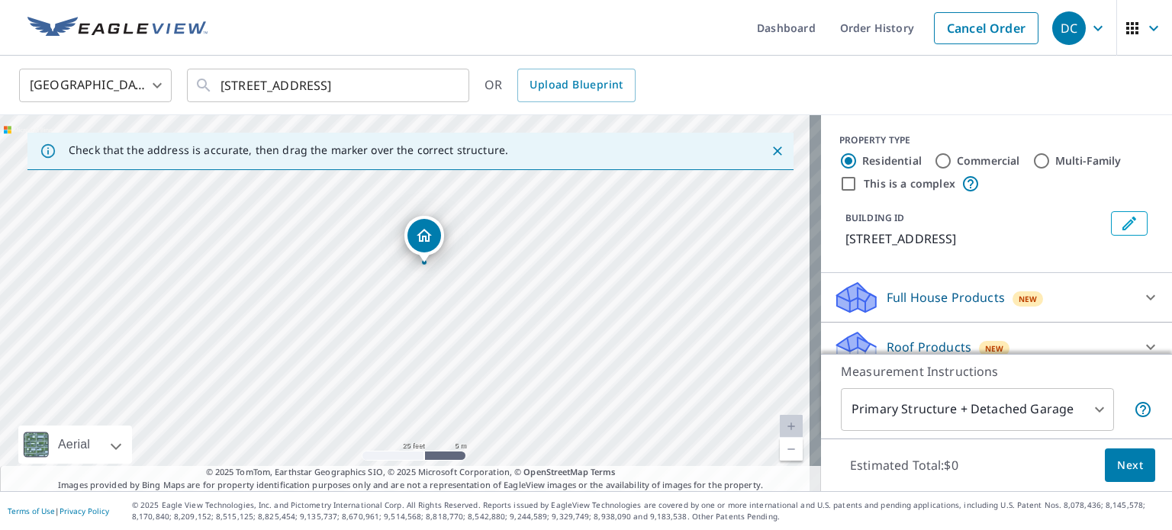
click at [510, 303] on div "[STREET_ADDRESS]" at bounding box center [410, 303] width 821 height 376
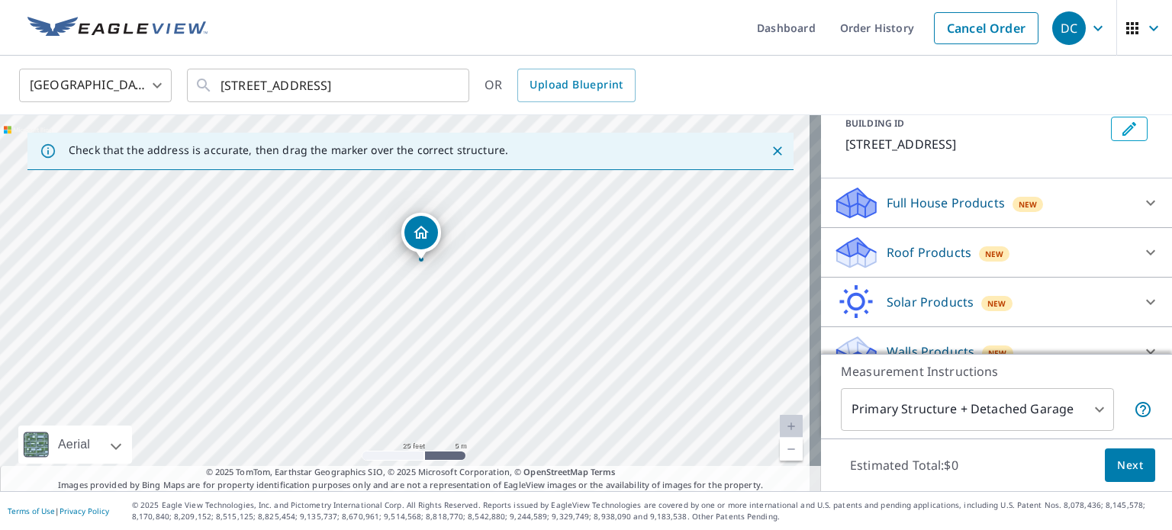
click at [933, 262] on p "Roof Products" at bounding box center [929, 252] width 85 height 18
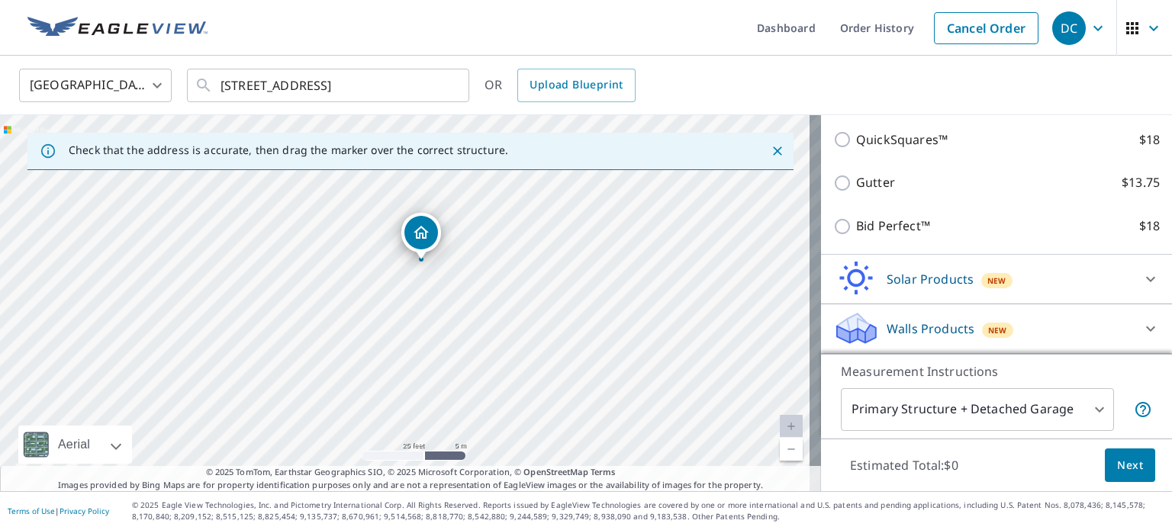
scroll to position [306, 0]
click at [931, 325] on p "Walls Products" at bounding box center [931, 329] width 88 height 18
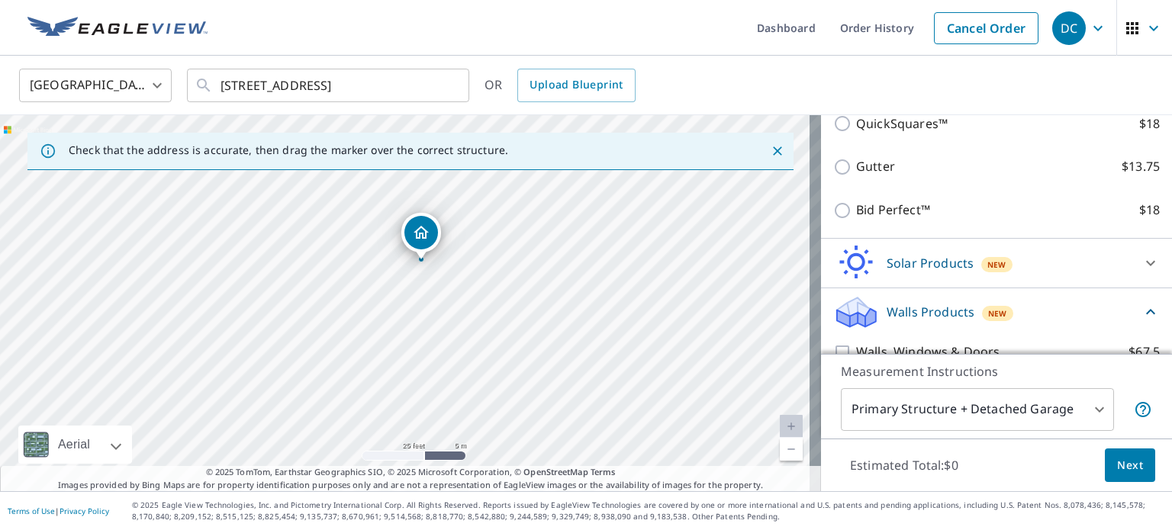
scroll to position [391, 0]
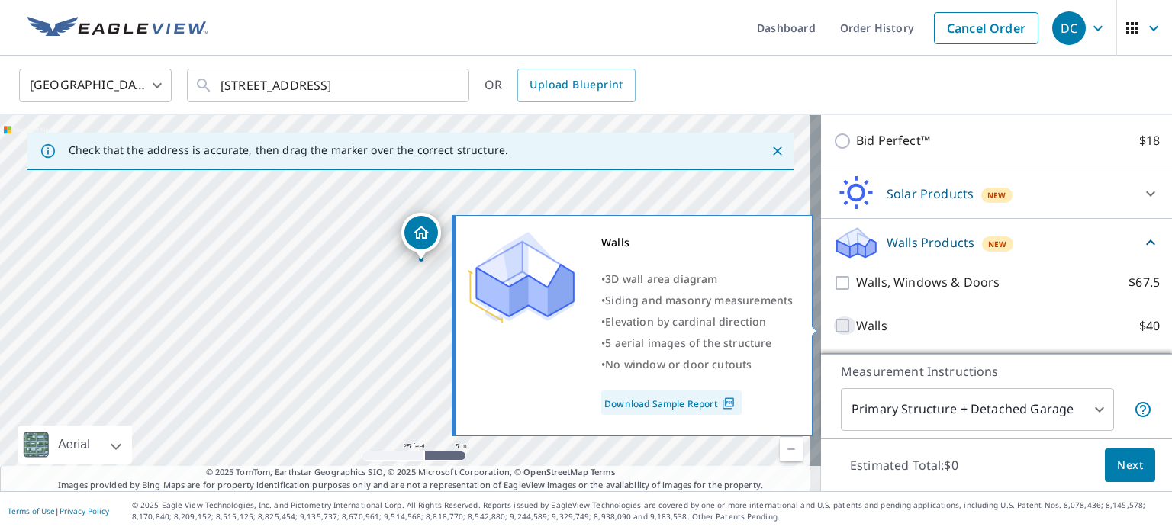
click at [833, 327] on input "Walls $40" at bounding box center [844, 326] width 23 height 18
checkbox input "true"
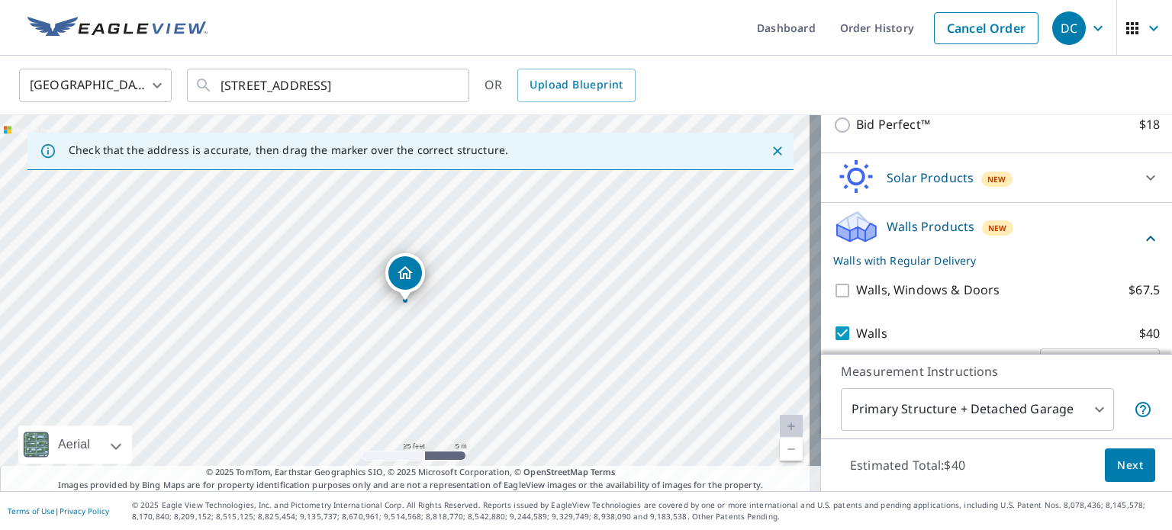
scroll to position [449, 0]
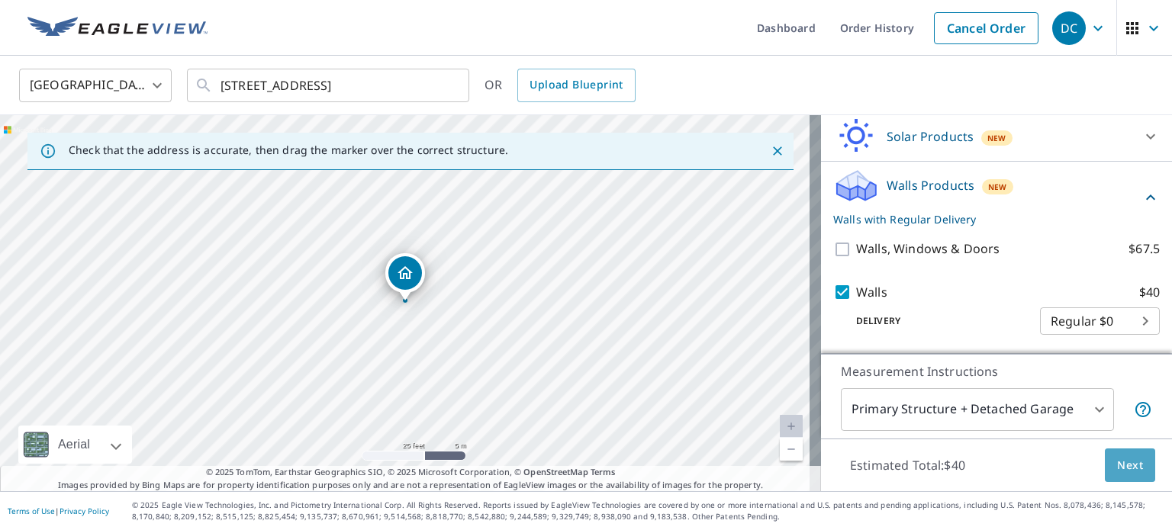
click at [1117, 464] on span "Next" at bounding box center [1130, 465] width 26 height 19
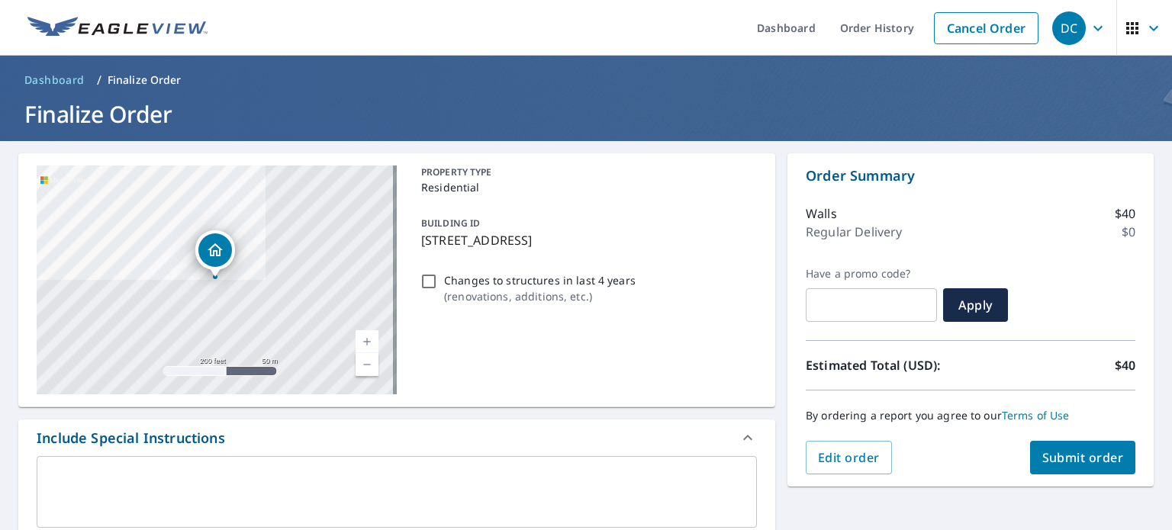
click at [1106, 464] on span "Submit order" at bounding box center [1083, 457] width 82 height 17
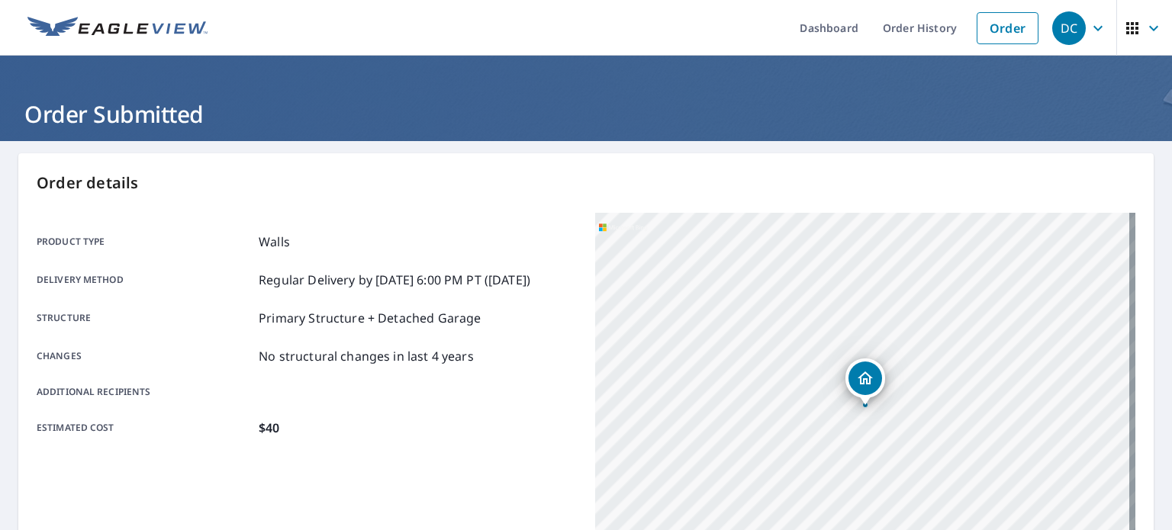
click at [769, 166] on div "Order details Product type Walls Delivery method Regular Delivery by [DATE] 6:0…" at bounding box center [585, 500] width 1135 height 694
